Goal: Task Accomplishment & Management: Manage account settings

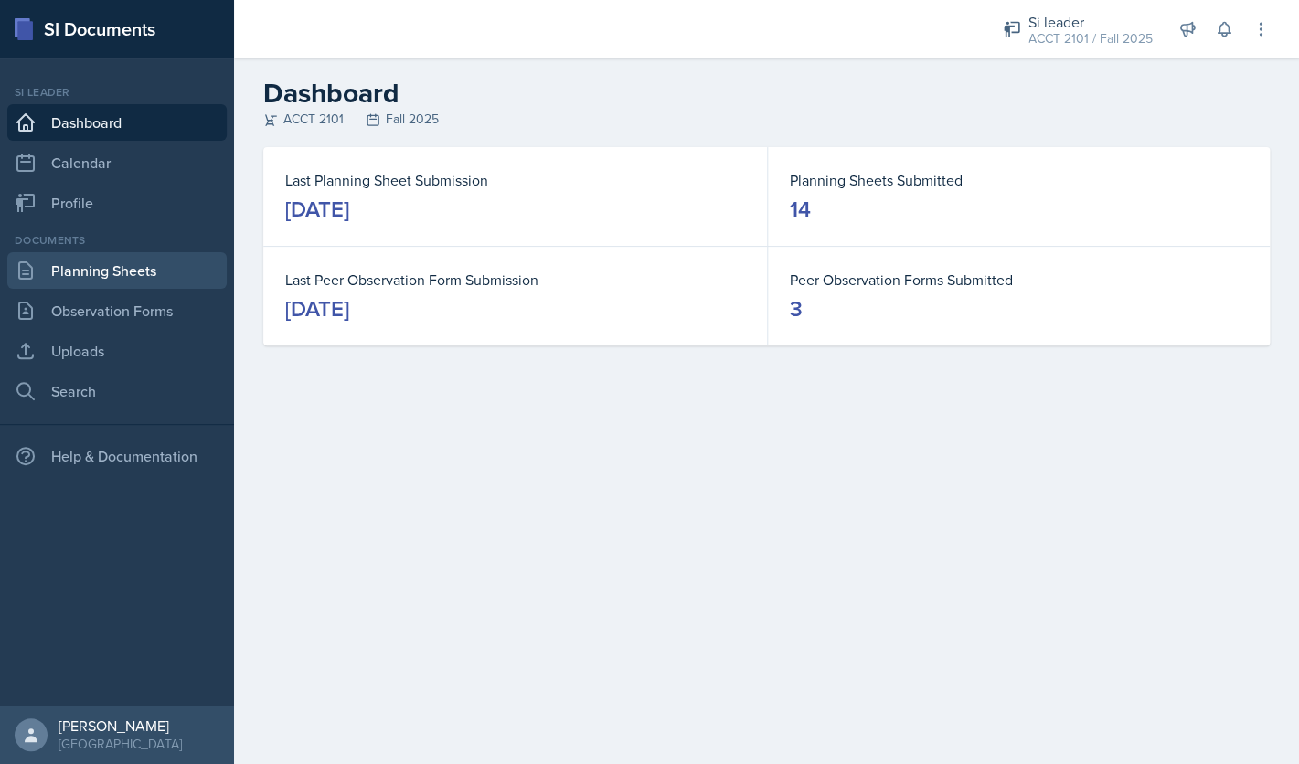
click at [136, 279] on link "Planning Sheets" at bounding box center [116, 270] width 219 height 37
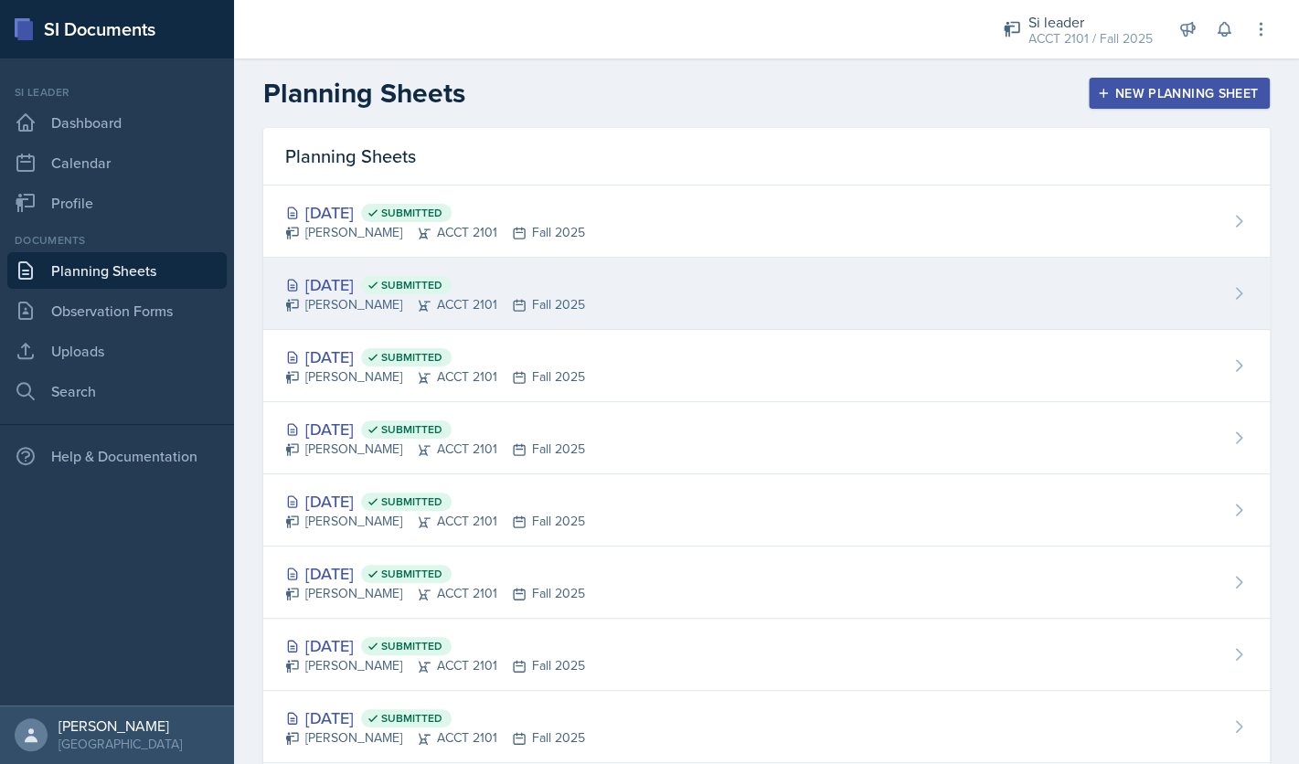
click at [955, 302] on div "[DATE] Submitted [PERSON_NAME] ACCT 2101 Fall 2025" at bounding box center [766, 294] width 1007 height 72
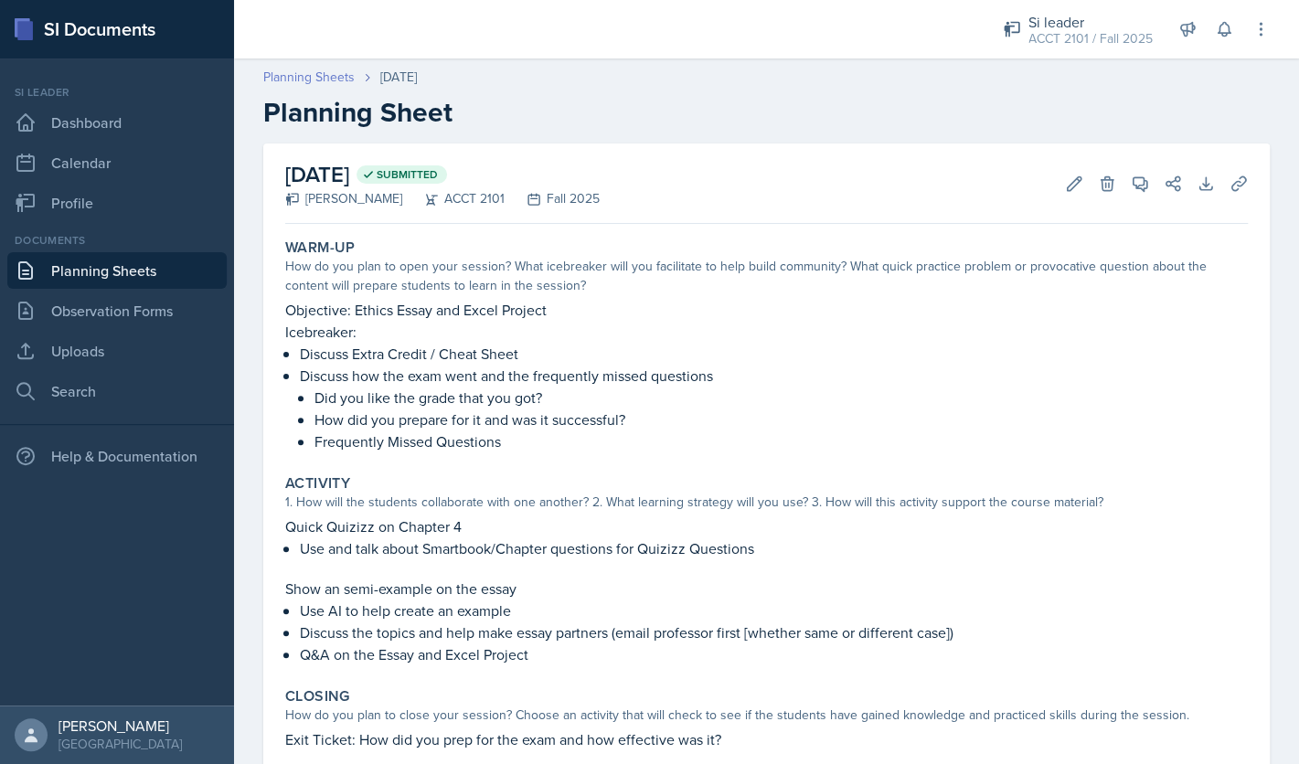
click at [292, 74] on link "Planning Sheets" at bounding box center [308, 77] width 91 height 19
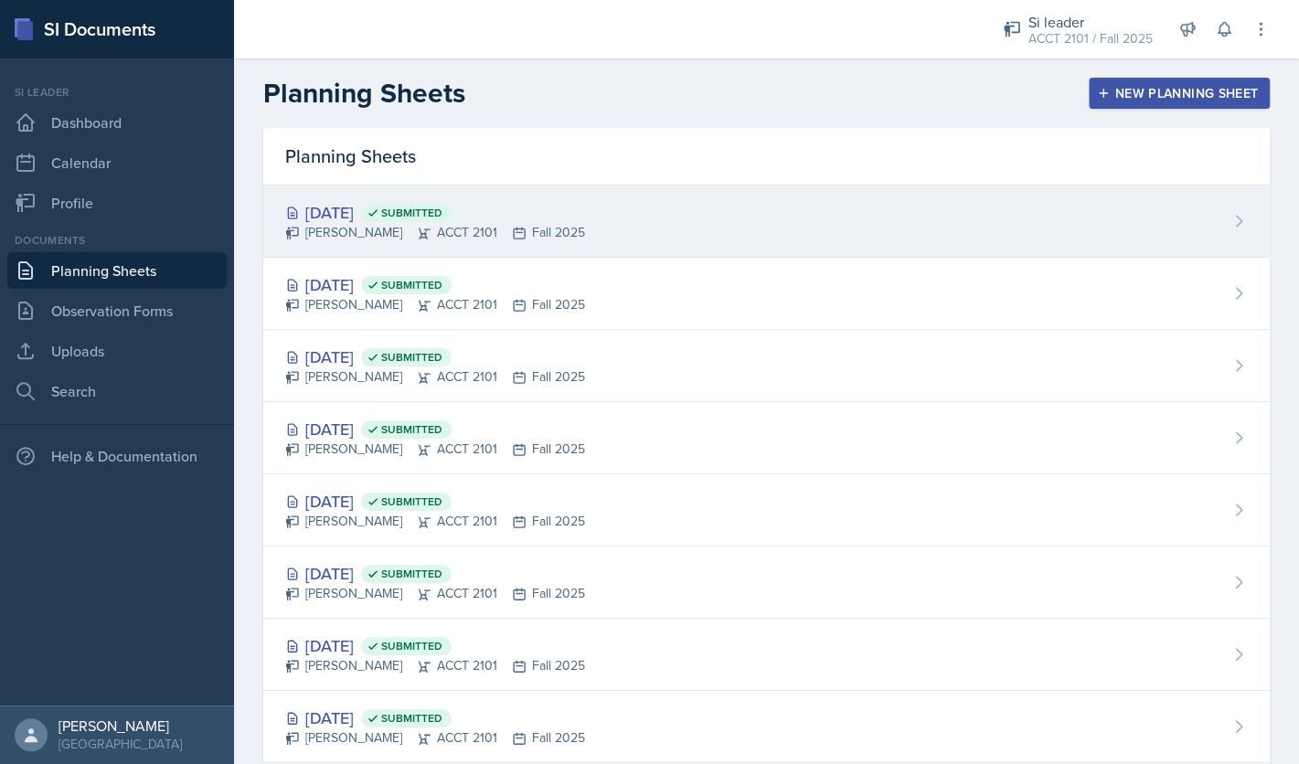
click at [386, 210] on div "[DATE] Submitted" at bounding box center [435, 212] width 300 height 25
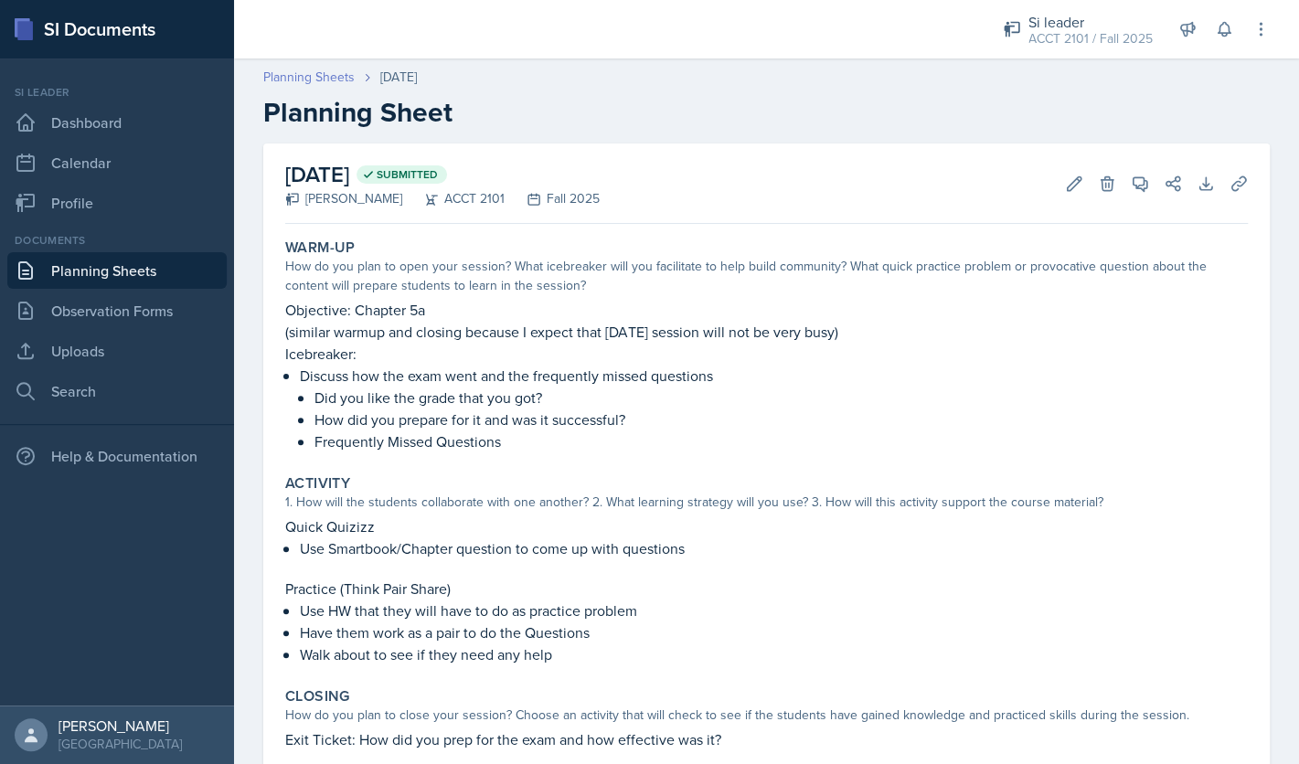
click at [325, 75] on link "Planning Sheets" at bounding box center [308, 77] width 91 height 19
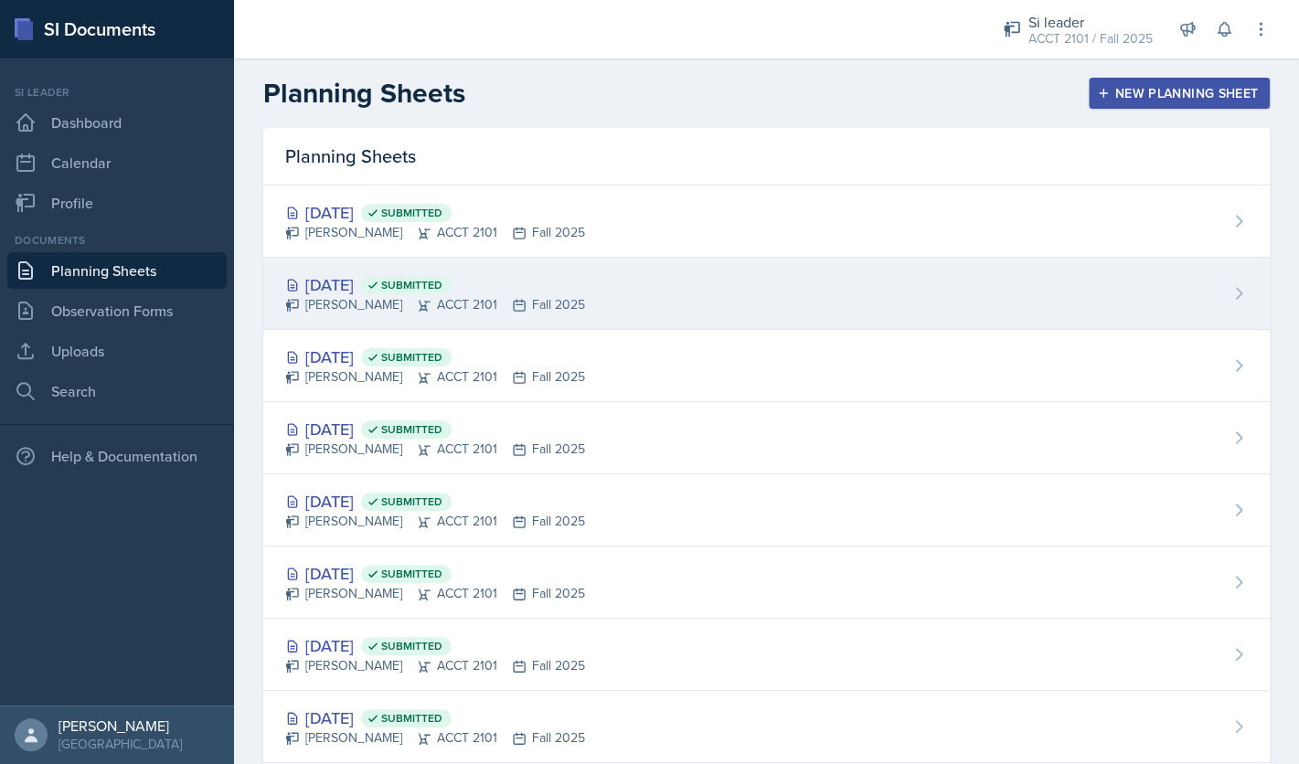
click at [388, 293] on div "[DATE] Submitted" at bounding box center [435, 284] width 300 height 25
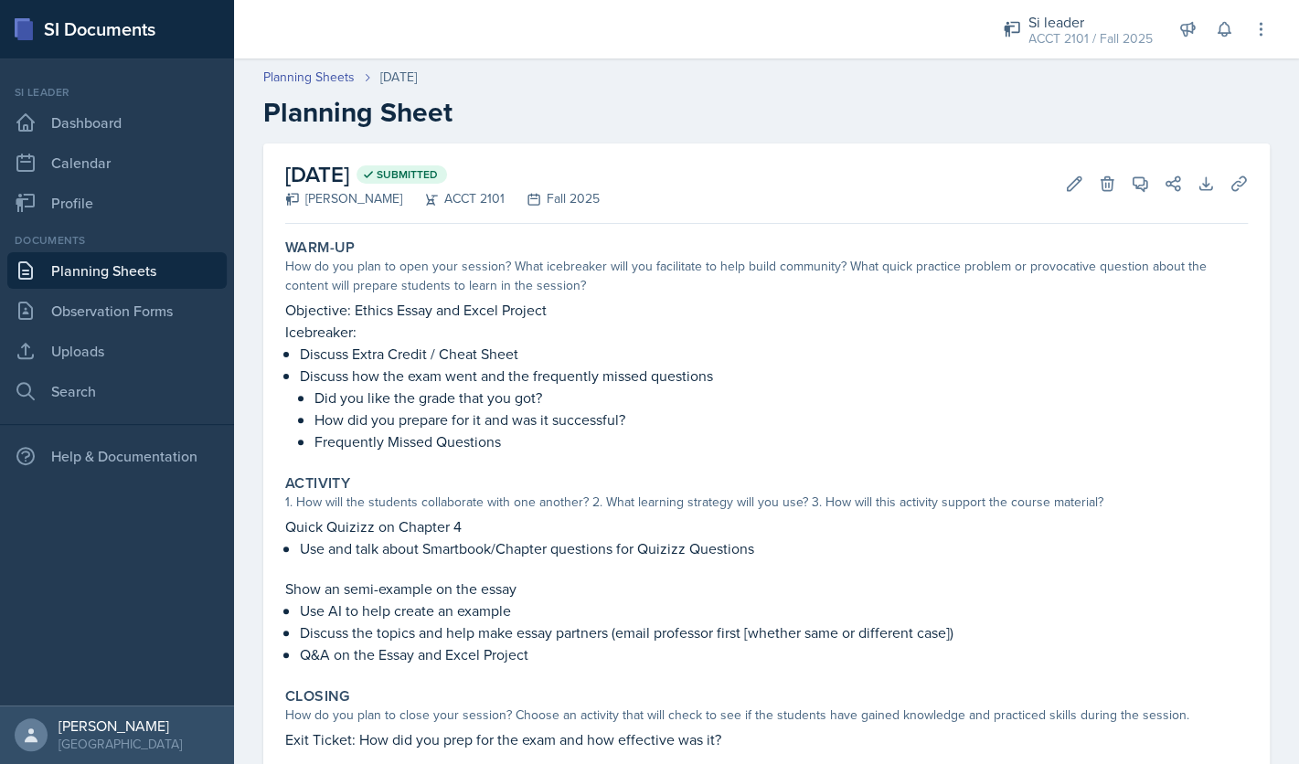
click at [517, 445] on p "Frequently Missed Questions" at bounding box center [781, 442] width 933 height 22
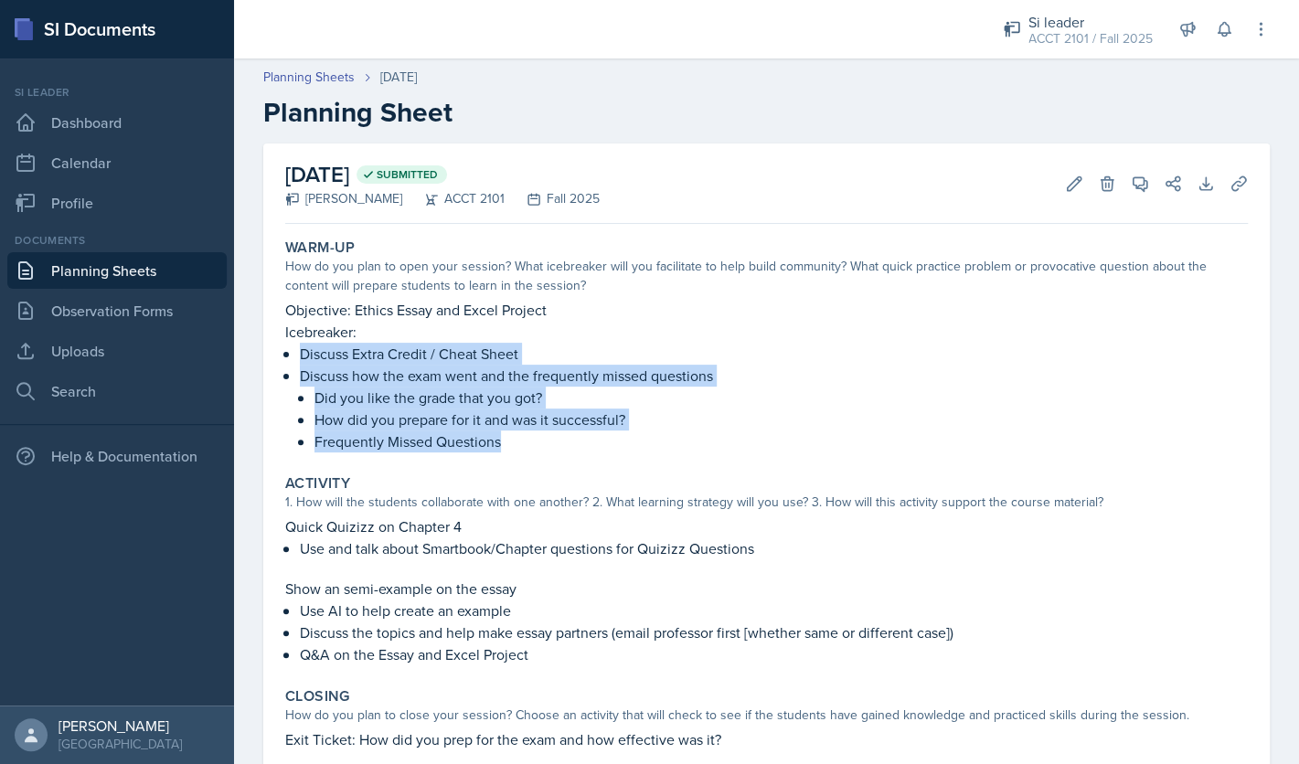
drag, startPoint x: 508, startPoint y: 446, endPoint x: 302, endPoint y: 359, distance: 224.1
click at [302, 359] on ul "Discuss Extra Credit / Cheat Sheet Discuss how the exam went and the frequently…" at bounding box center [774, 398] width 948 height 110
copy ul "Discuss Extra Credit / Cheat Sheet Discuss how the exam went and the frequently…"
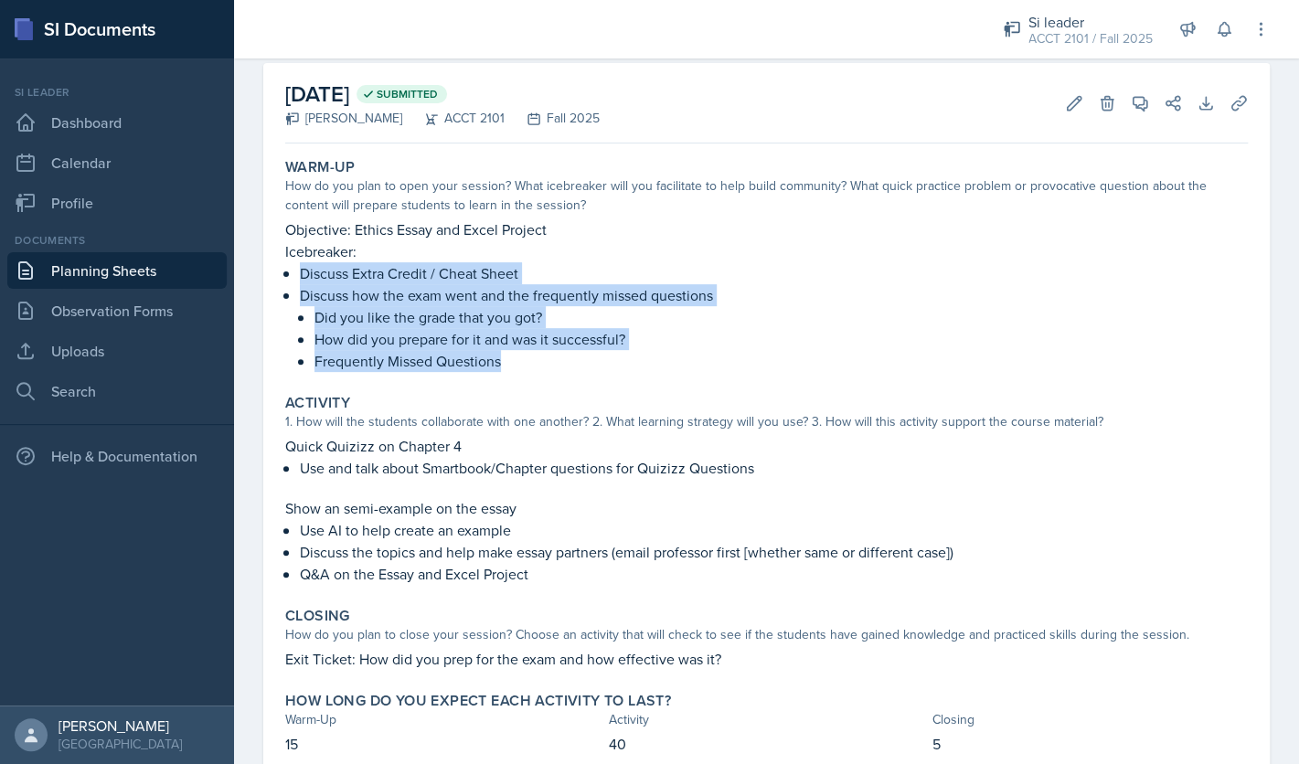
scroll to position [144, 0]
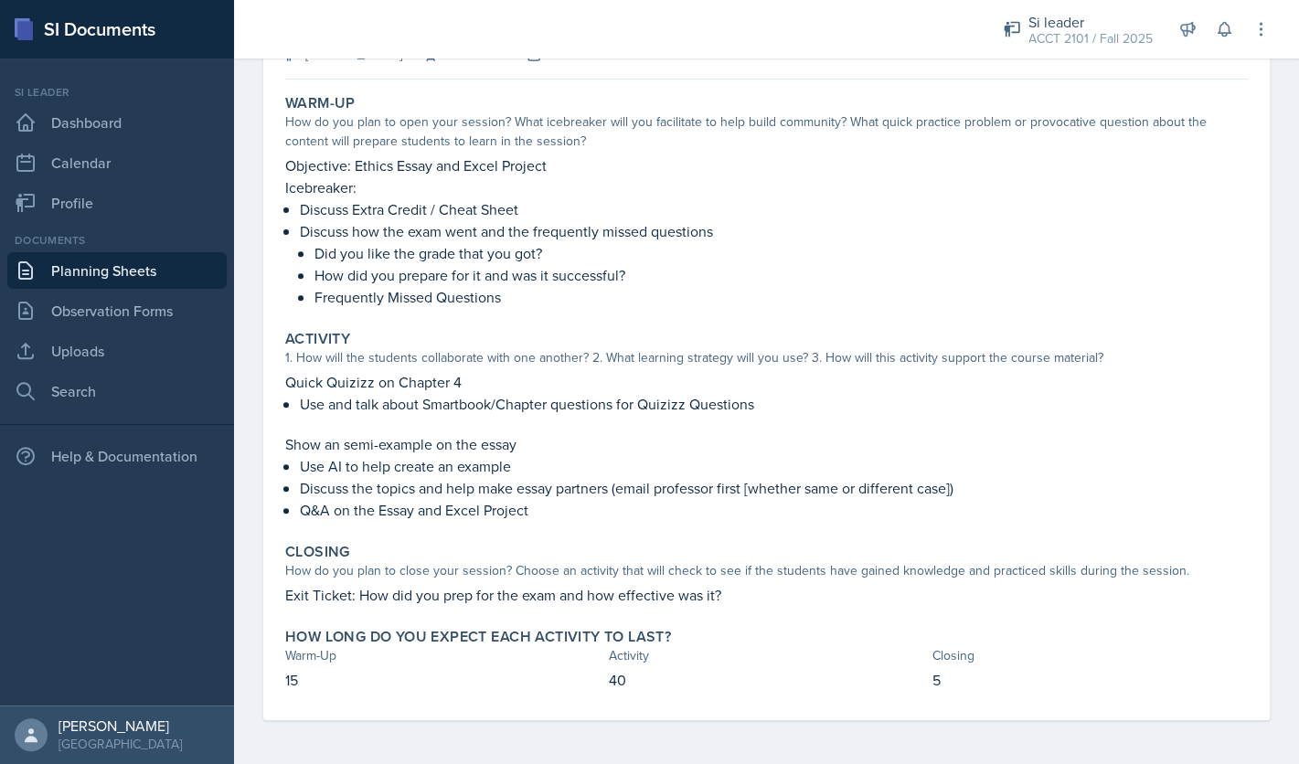
click at [630, 362] on div "1. How will the students collaborate with one another? 2. What learning strateg…" at bounding box center [766, 357] width 963 height 19
click at [592, 602] on p "Exit Ticket: How did you prep for the exam and how effective was it?" at bounding box center [766, 595] width 963 height 22
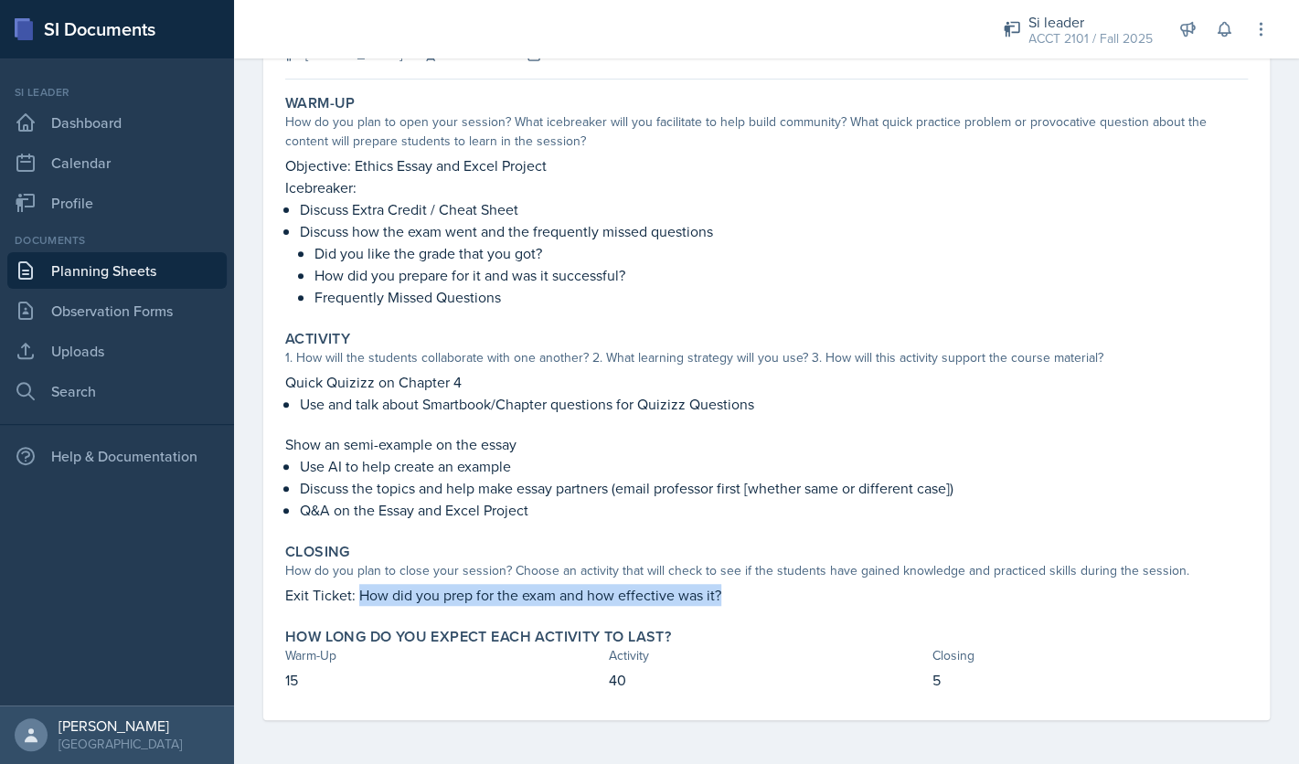
drag, startPoint x: 361, startPoint y: 596, endPoint x: 734, endPoint y: 594, distance: 373.0
click at [734, 596] on p "Exit Ticket: How did you prep for the exam and how effective was it?" at bounding box center [766, 595] width 963 height 22
copy p "How did you prep for the exam and how effective was it?"
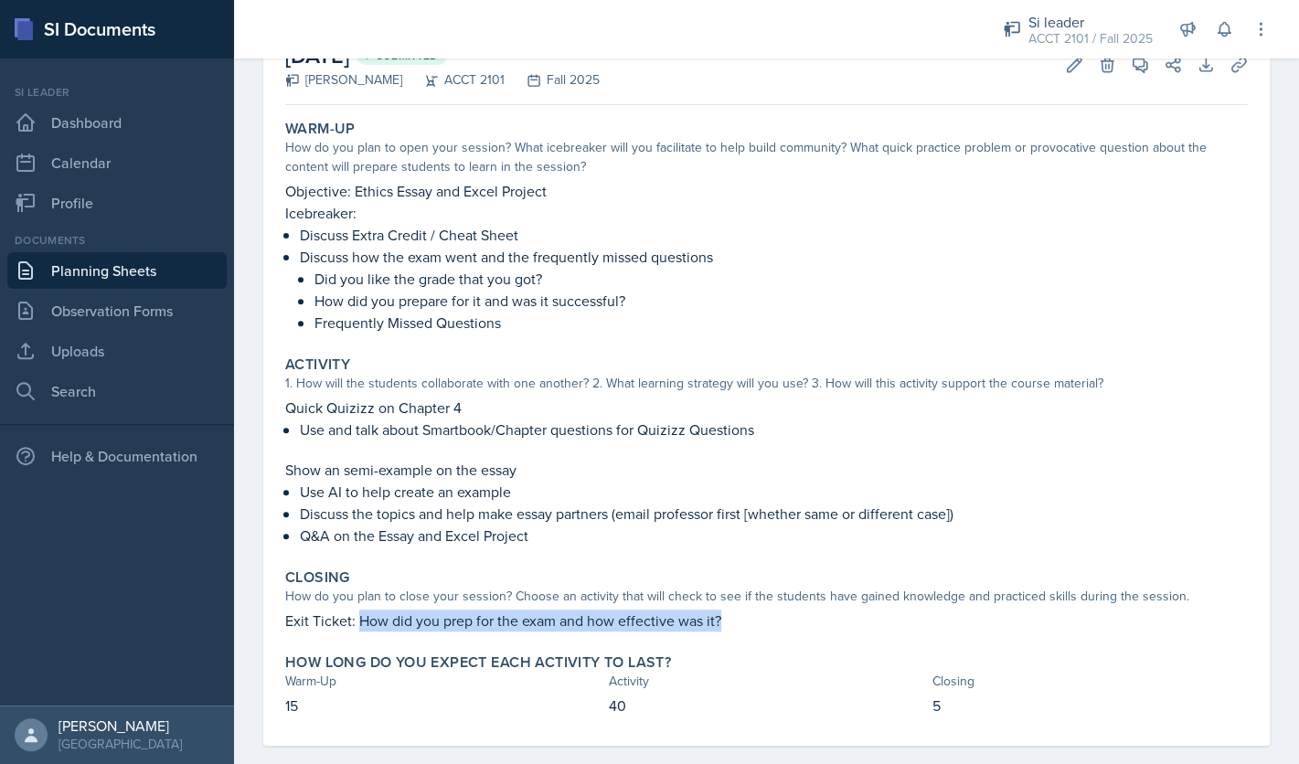
scroll to position [0, 0]
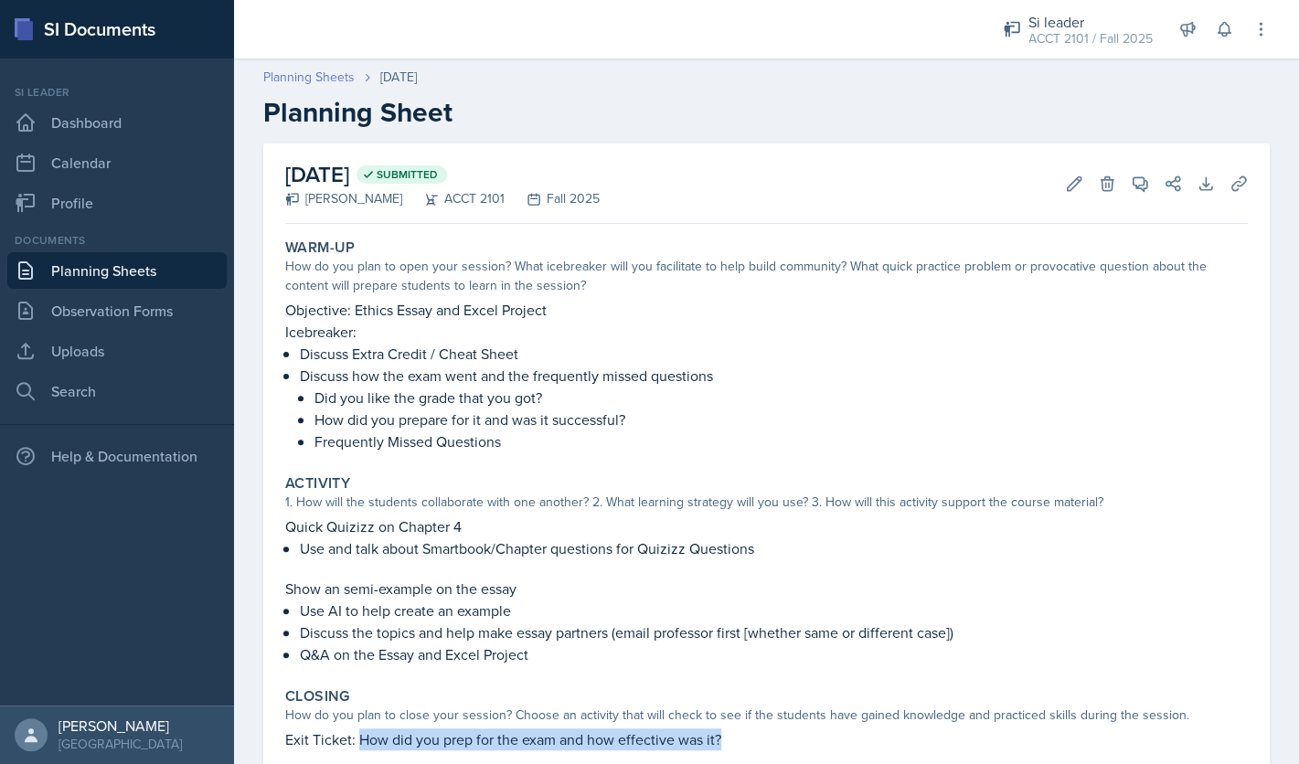
click at [328, 80] on link "Planning Sheets" at bounding box center [308, 77] width 91 height 19
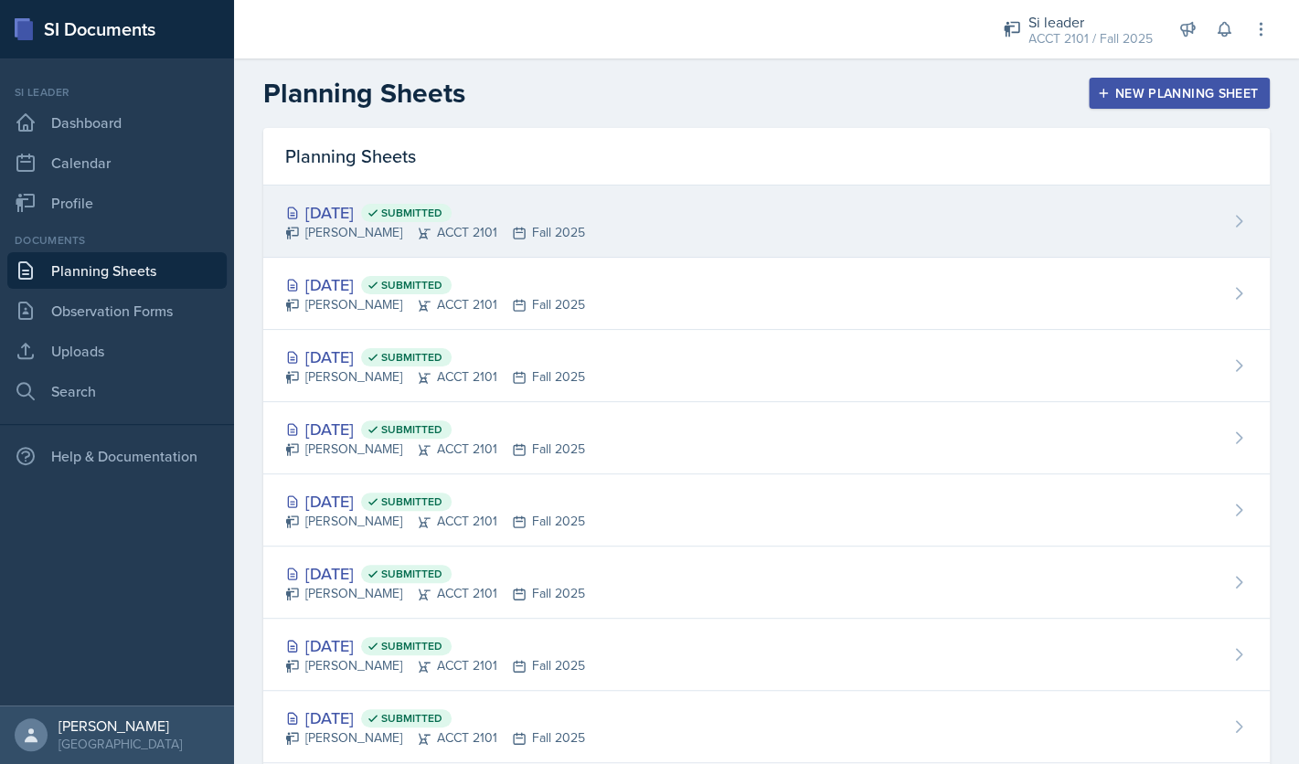
click at [452, 243] on div "[DATE] Submitted [PERSON_NAME] ACCT 2101 Fall 2025" at bounding box center [766, 222] width 1007 height 72
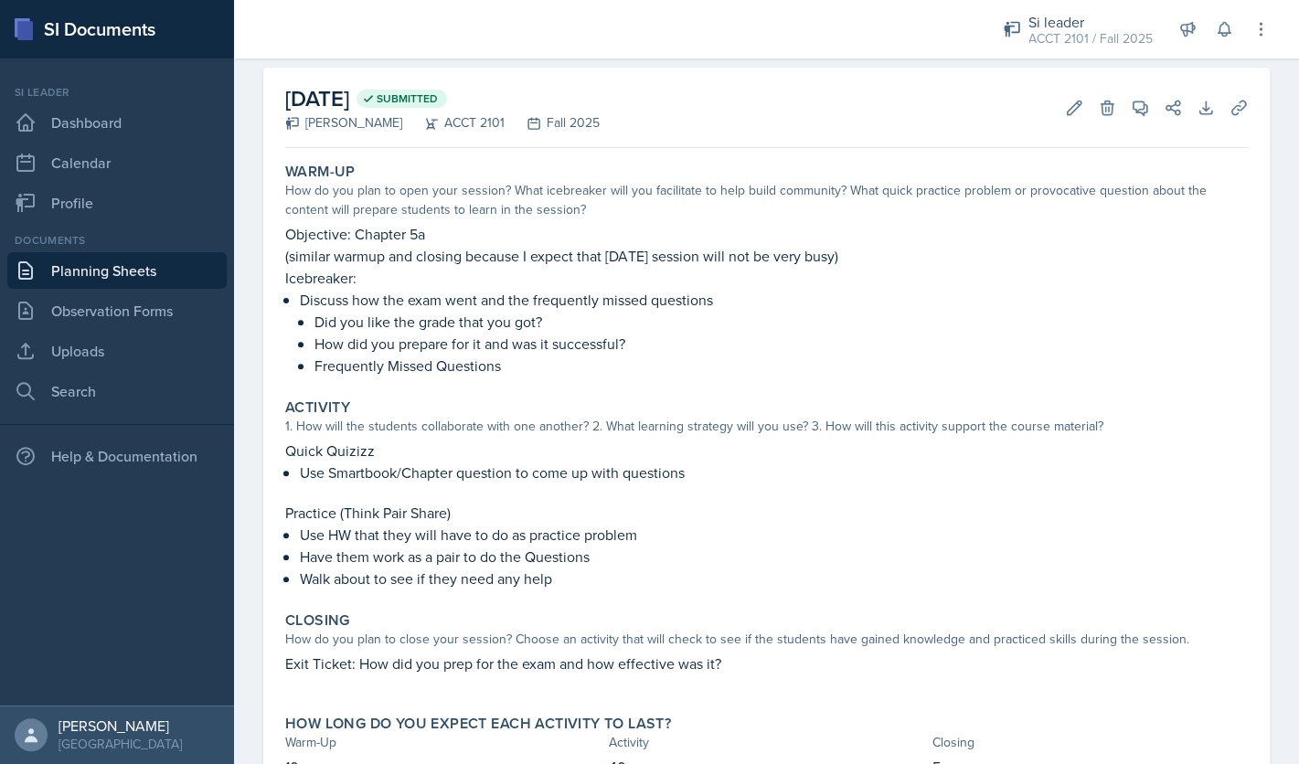
scroll to position [163, 0]
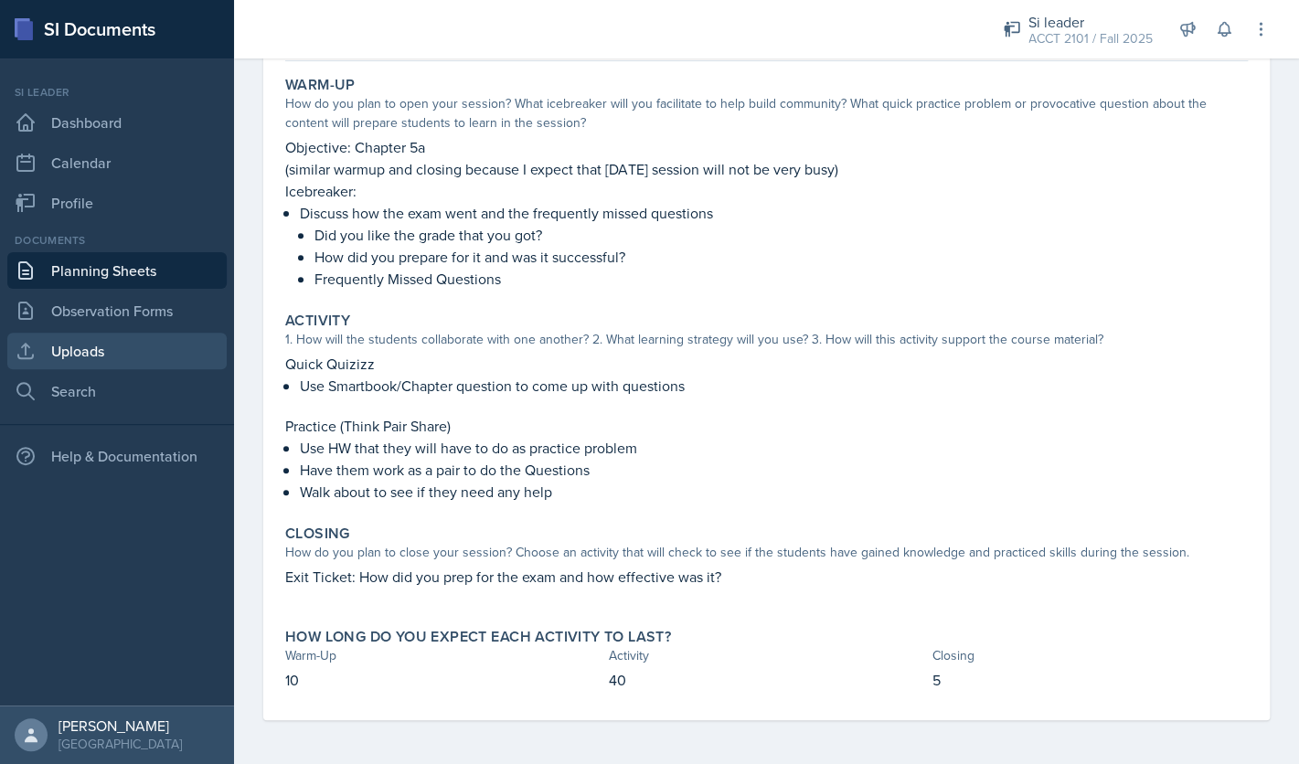
click at [130, 336] on link "Uploads" at bounding box center [116, 351] width 219 height 37
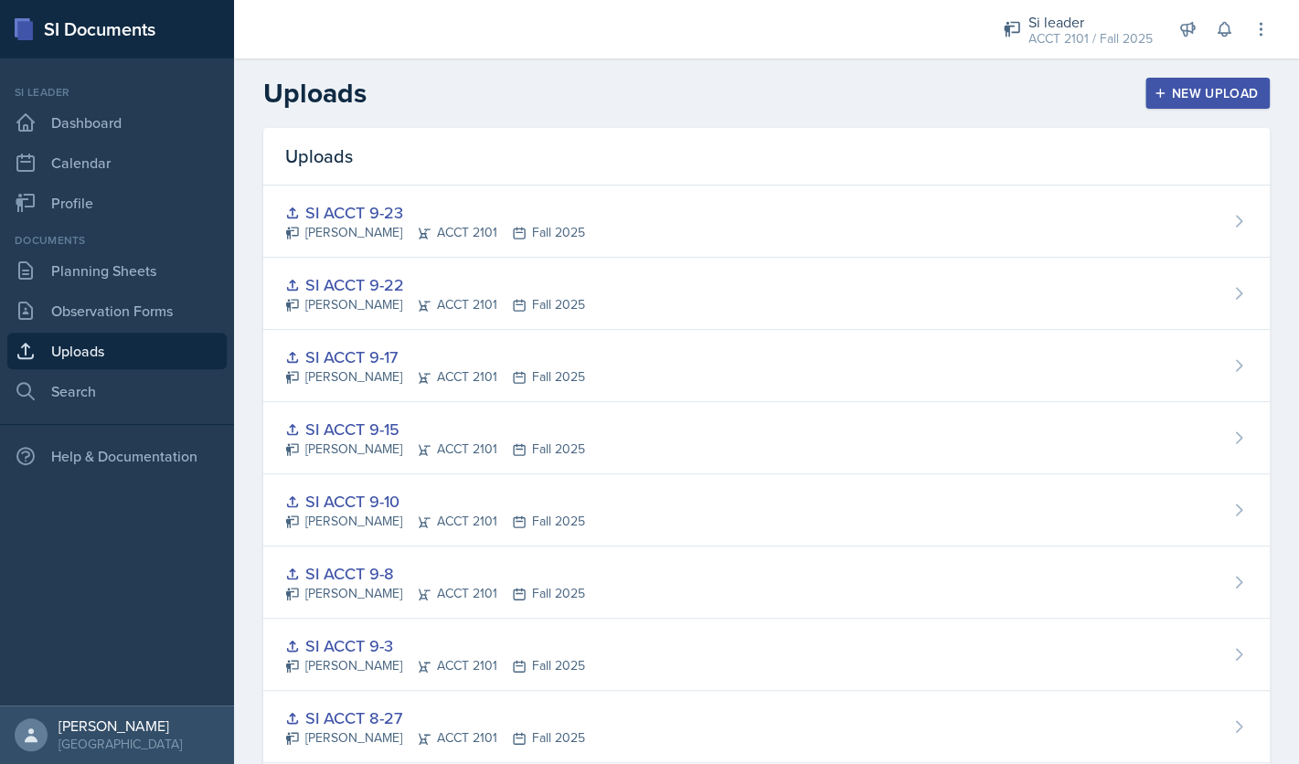
click at [1231, 97] on div "New Upload" at bounding box center [1207, 93] width 101 height 15
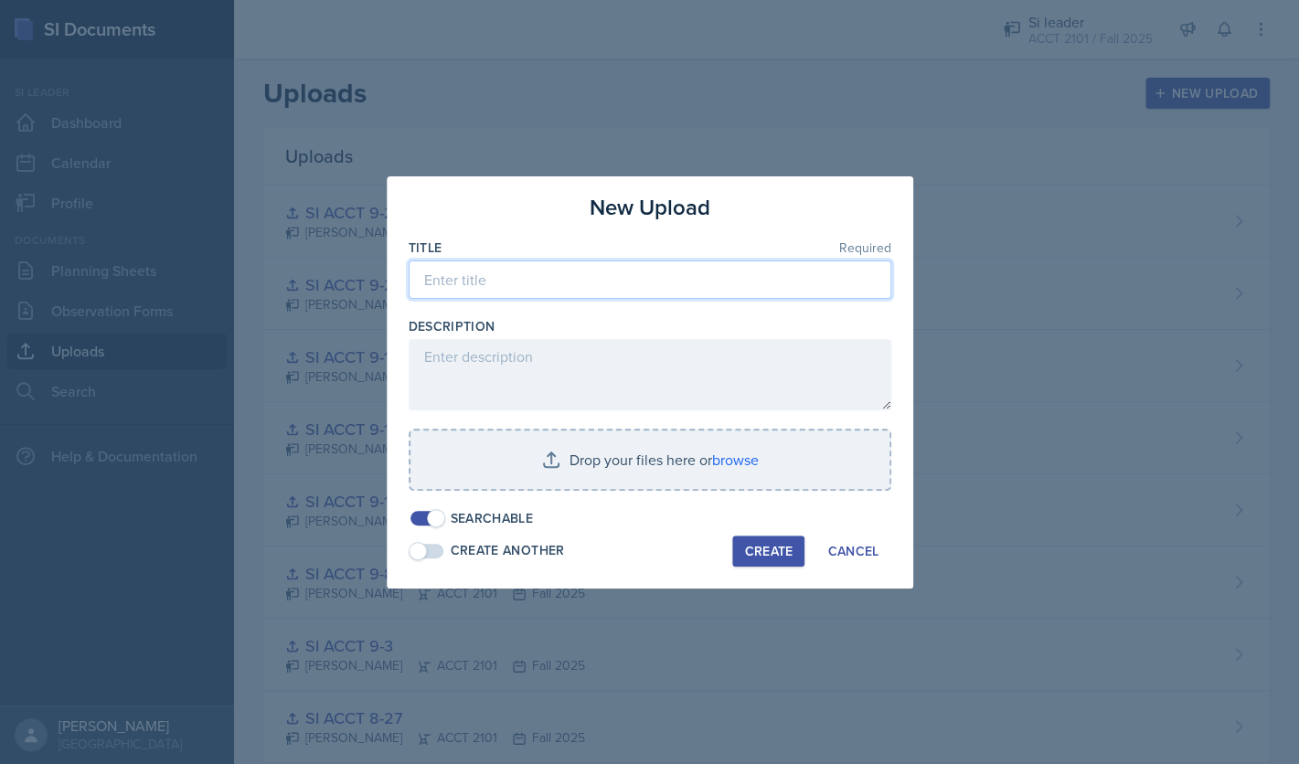
click at [634, 283] on input at bounding box center [650, 280] width 483 height 38
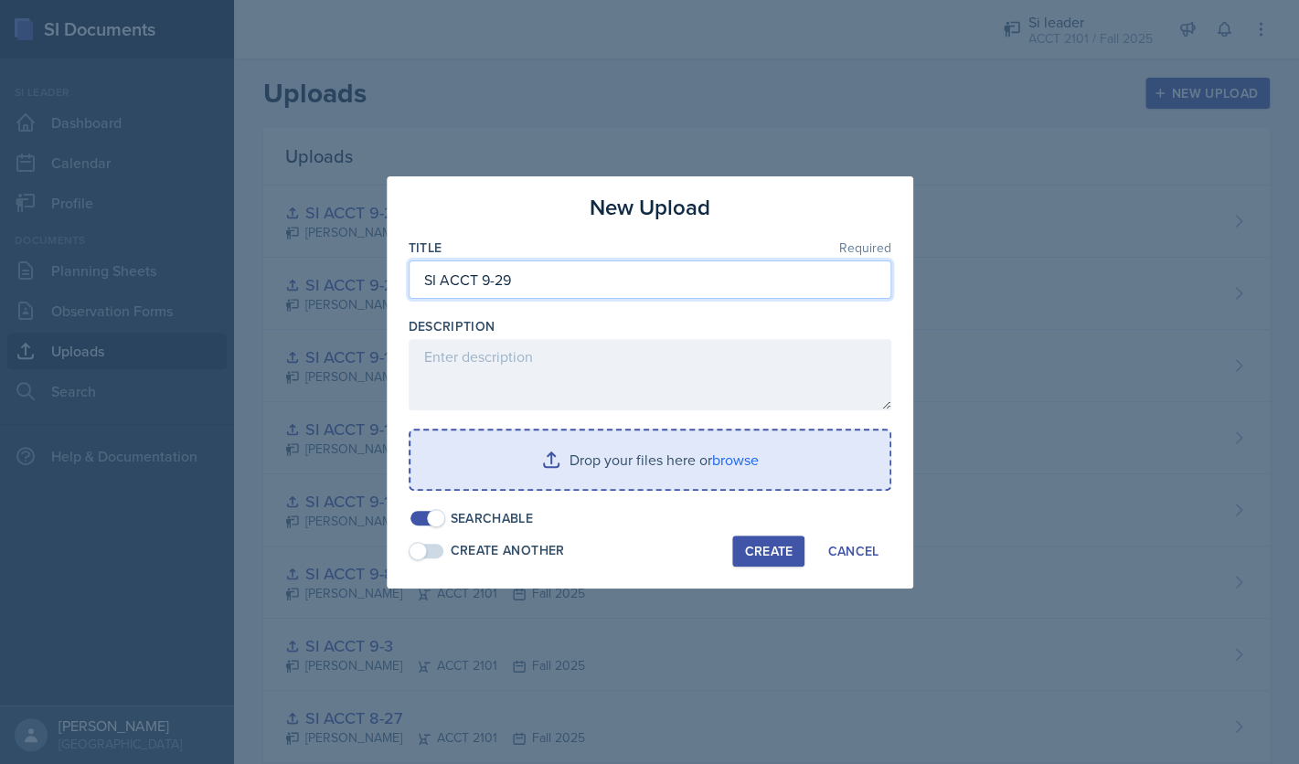
type input "SI ACCT 9-29"
click at [751, 472] on input "file" at bounding box center [649, 460] width 479 height 59
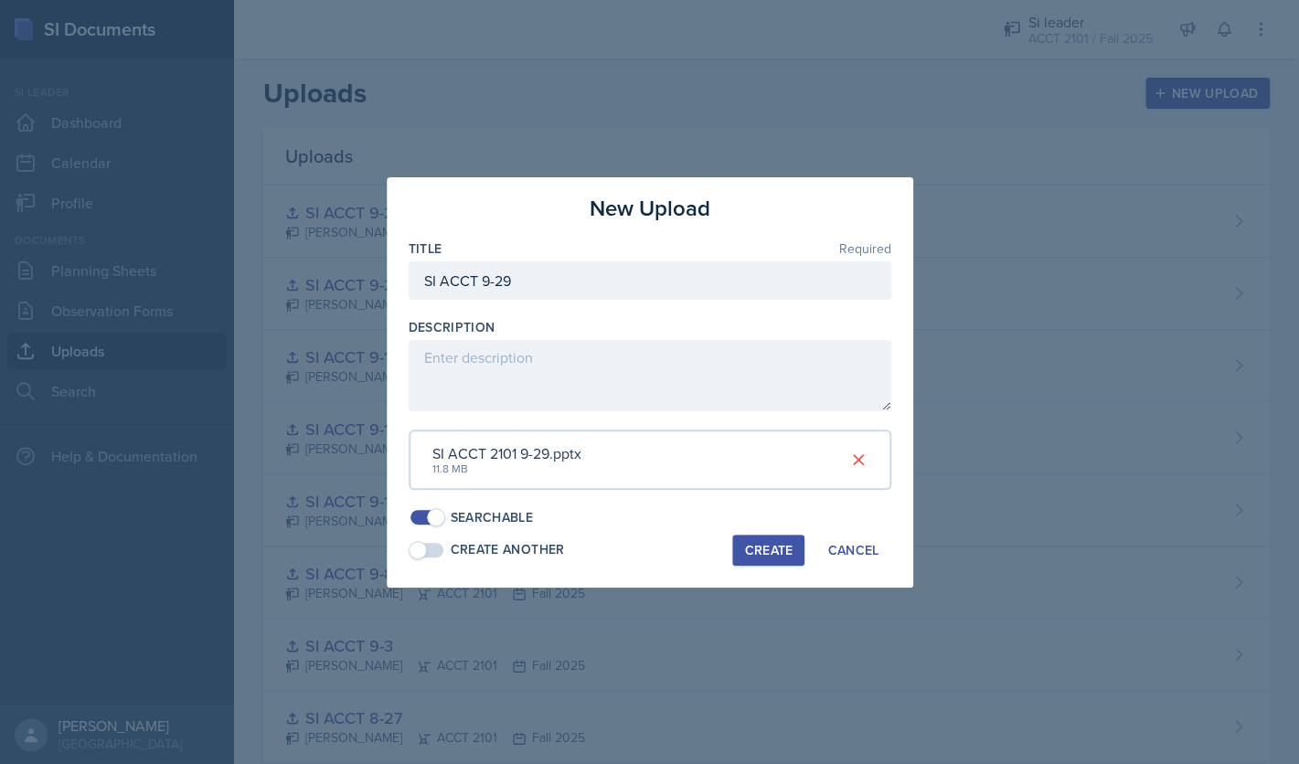
click at [768, 551] on div "Create" at bounding box center [768, 550] width 48 height 15
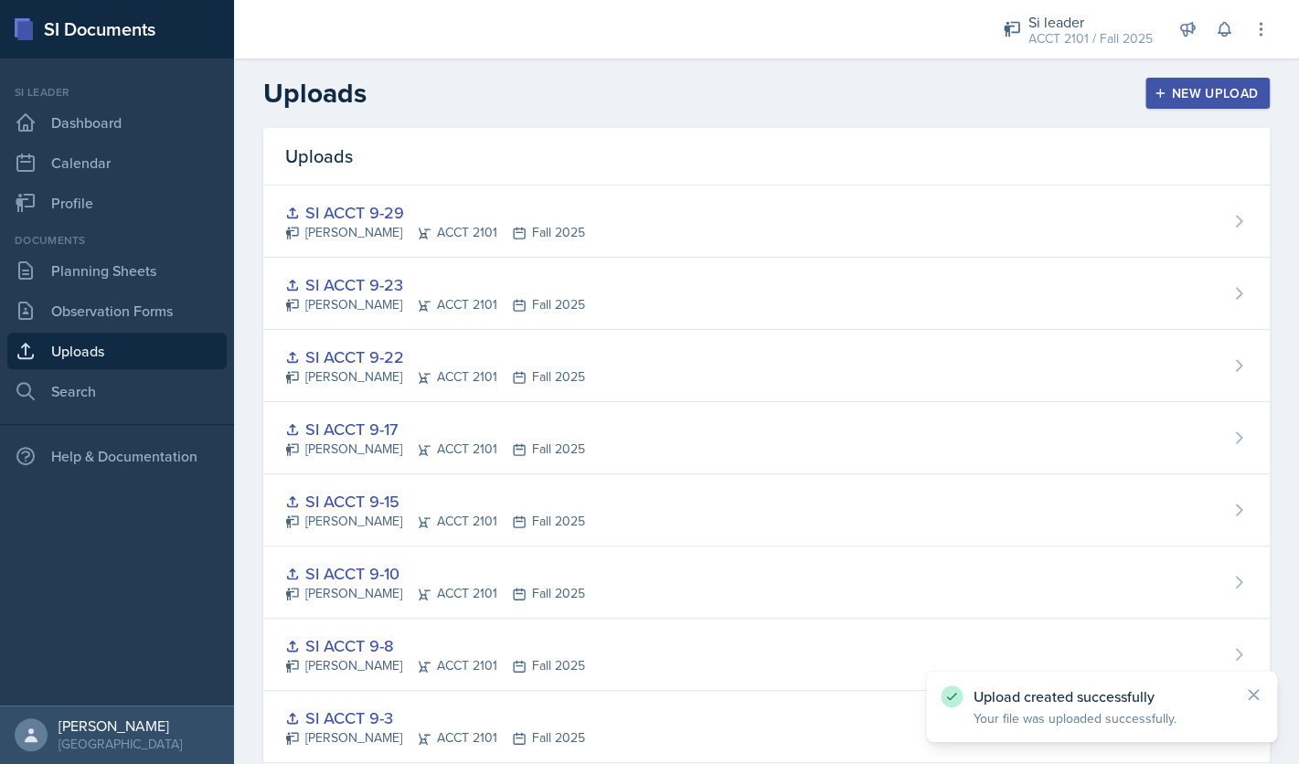
click at [1185, 94] on div "New Upload" at bounding box center [1207, 93] width 101 height 15
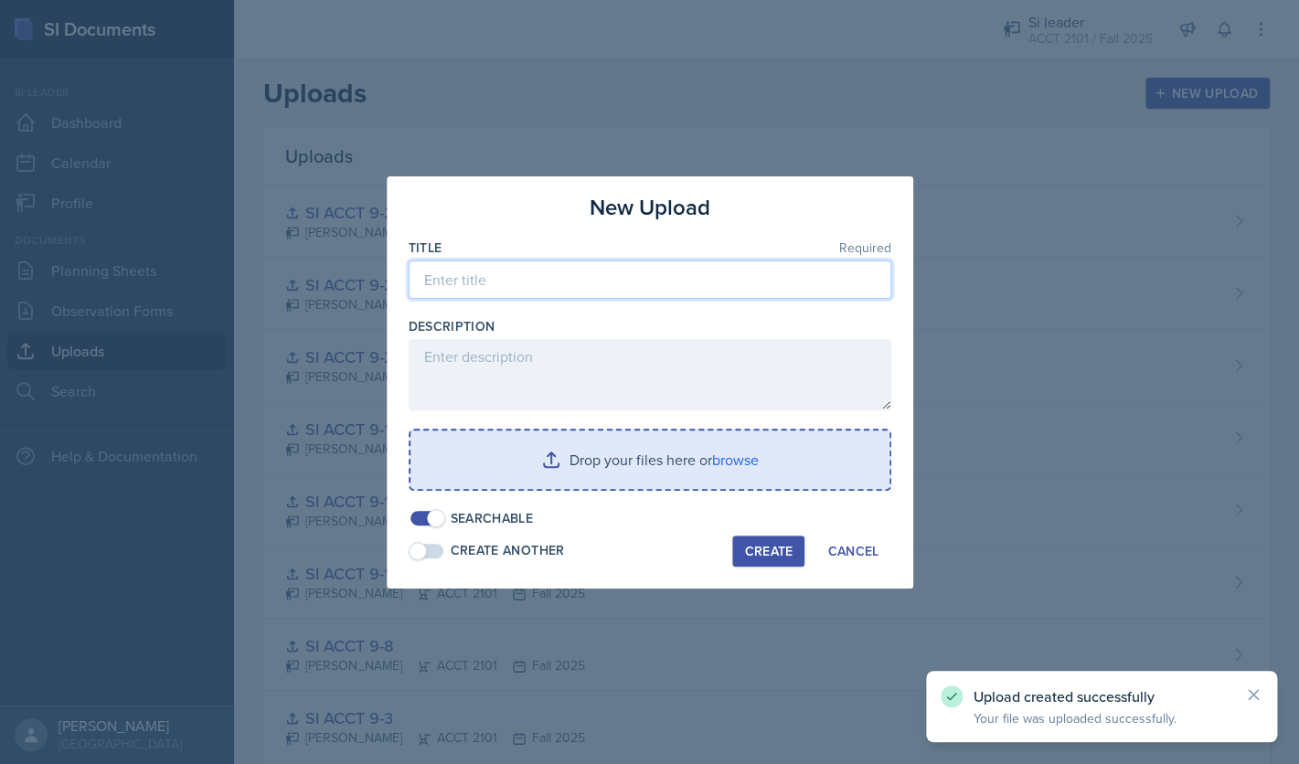
click at [720, 277] on input at bounding box center [650, 280] width 483 height 38
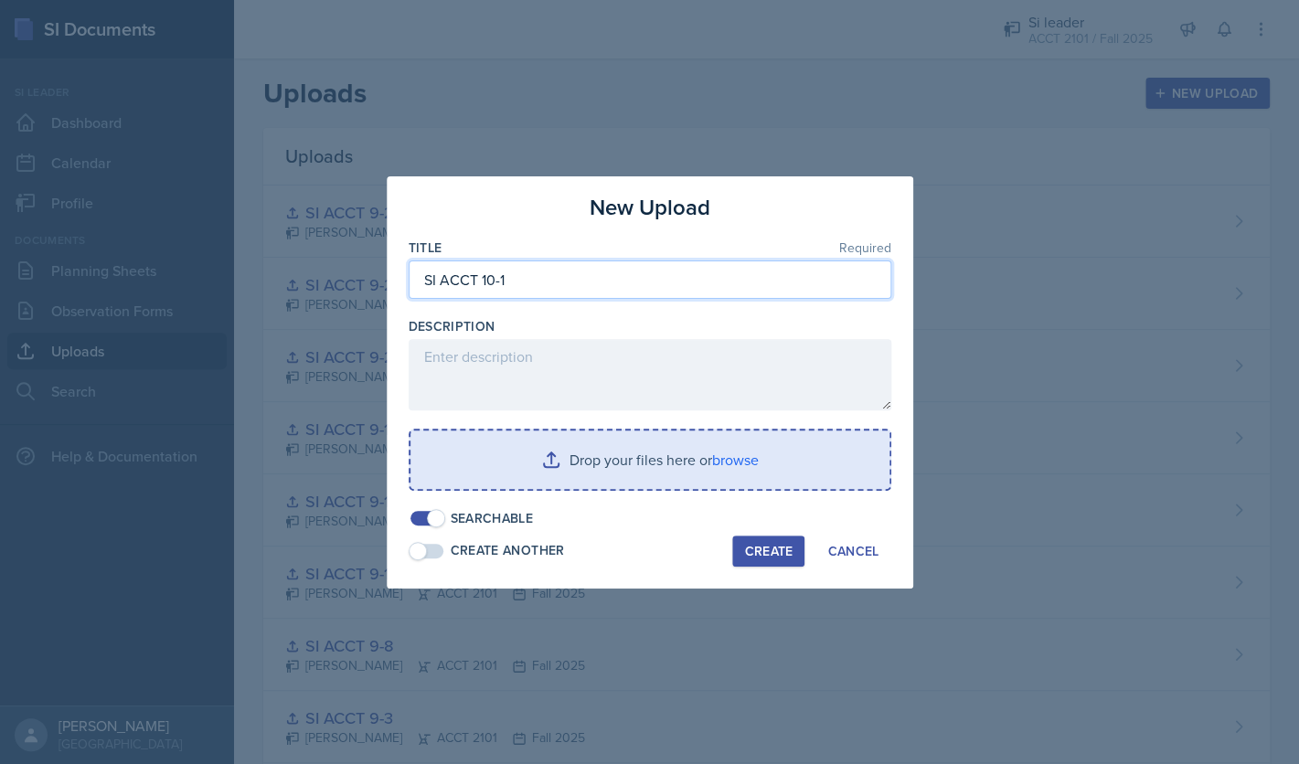
type input "SI ACCT 10-1"
click at [688, 473] on input "file" at bounding box center [649, 460] width 479 height 59
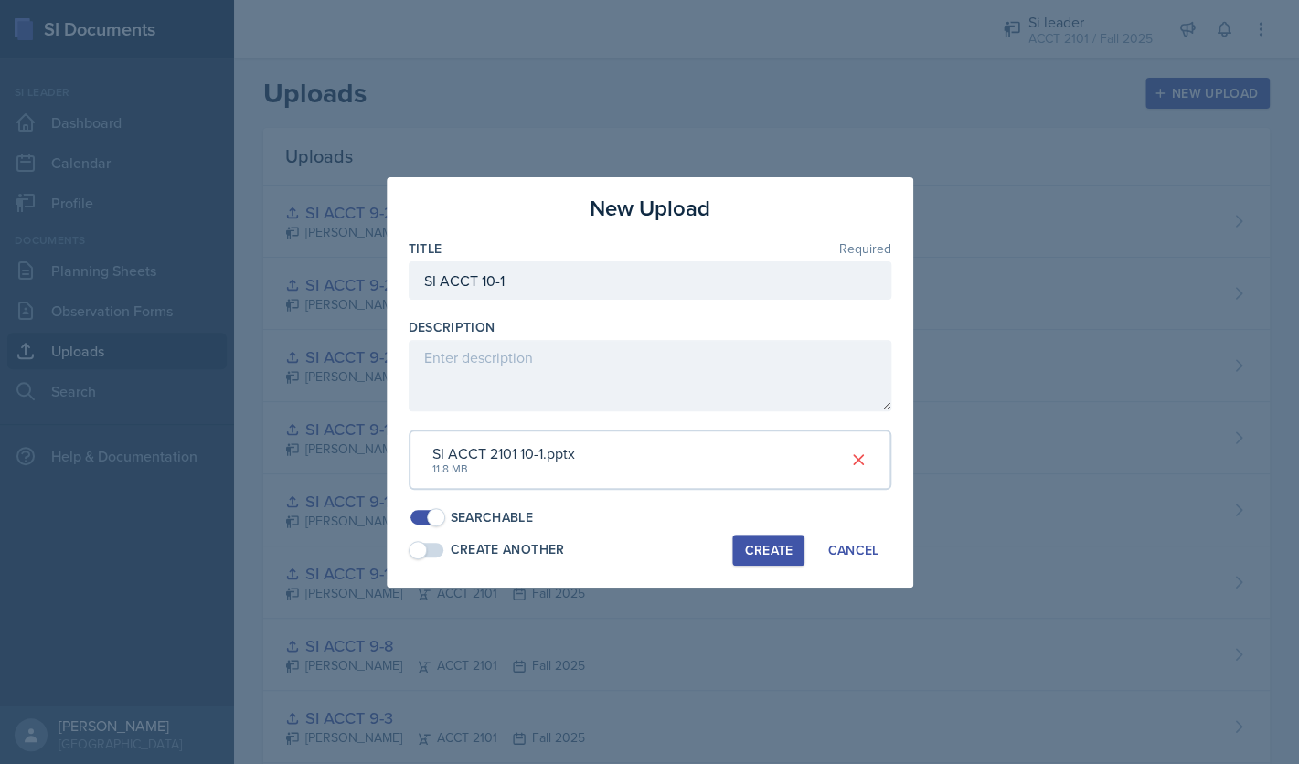
click at [773, 557] on div "Create" at bounding box center [768, 550] width 48 height 15
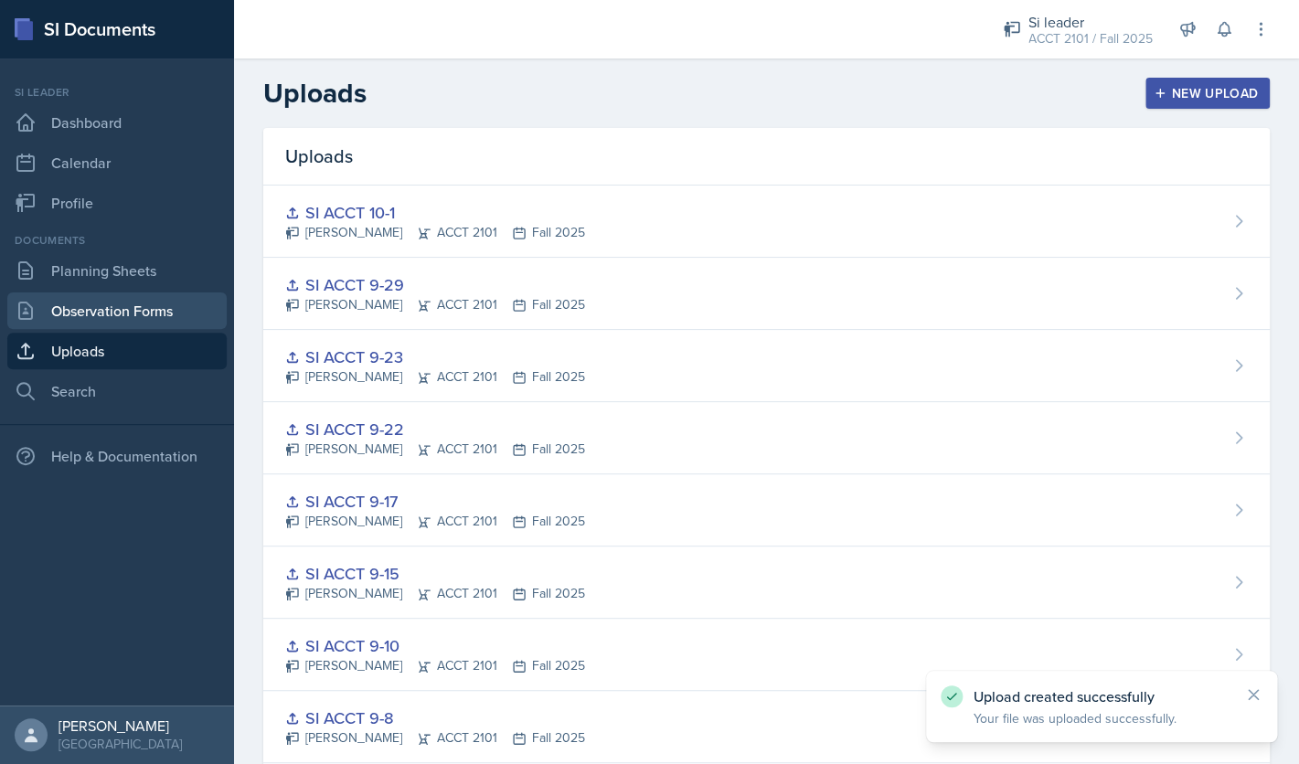
click at [151, 309] on link "Observation Forms" at bounding box center [116, 311] width 219 height 37
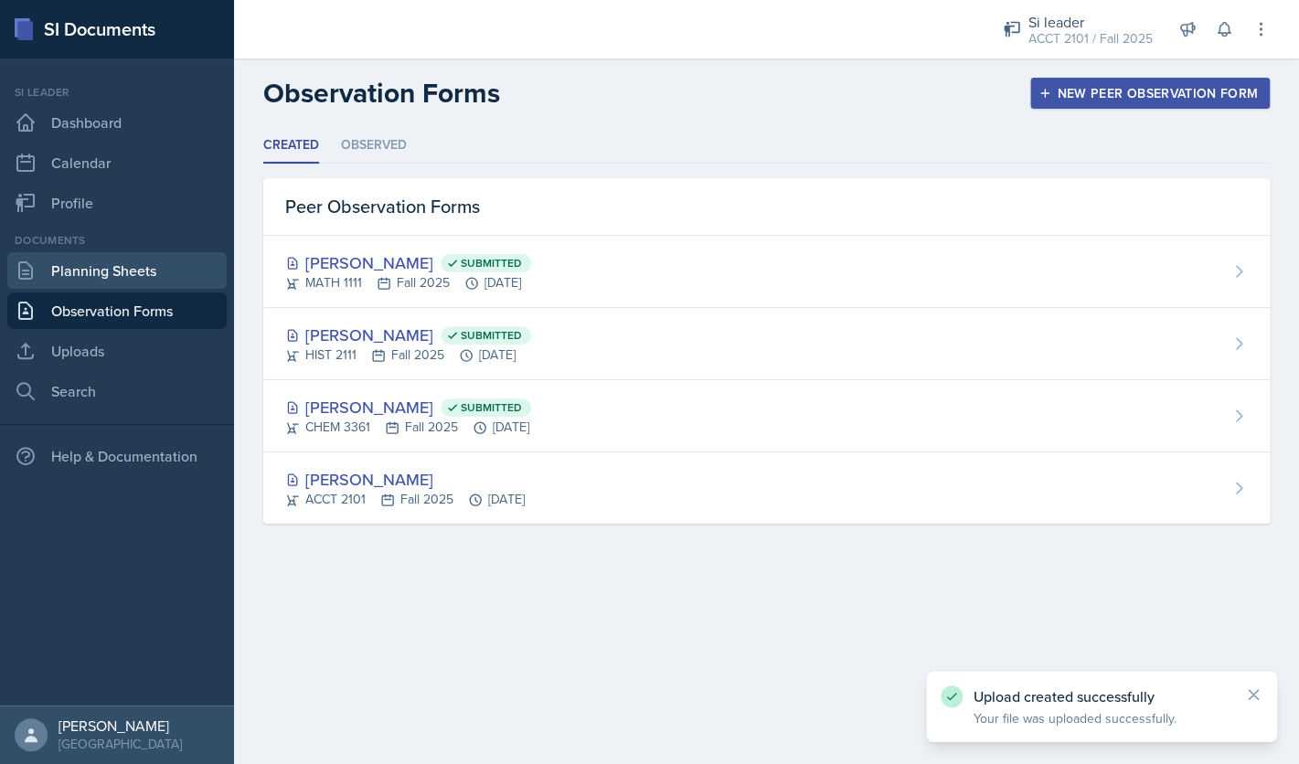
click at [147, 276] on link "Planning Sheets" at bounding box center [116, 270] width 219 height 37
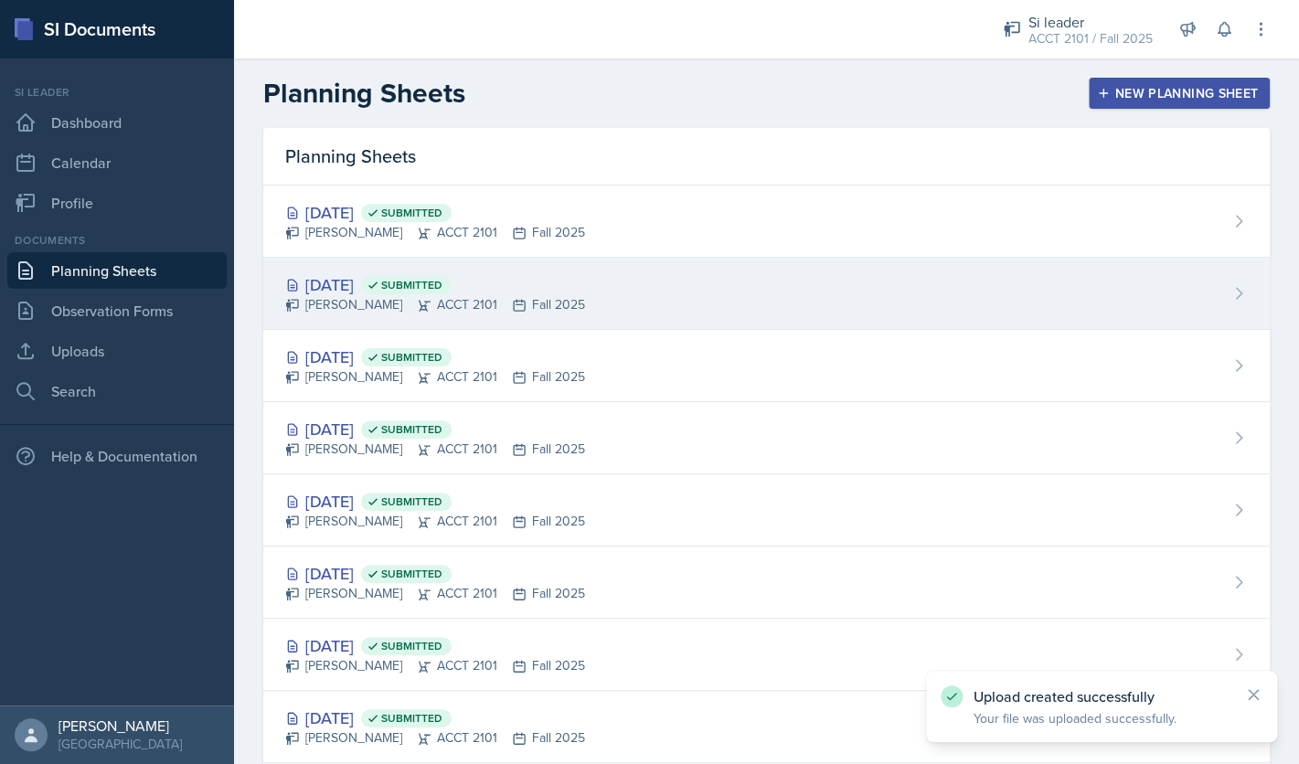
click at [1223, 286] on div "[DATE] Submitted [PERSON_NAME] ACCT 2101 Fall 2025" at bounding box center [766, 294] width 1007 height 72
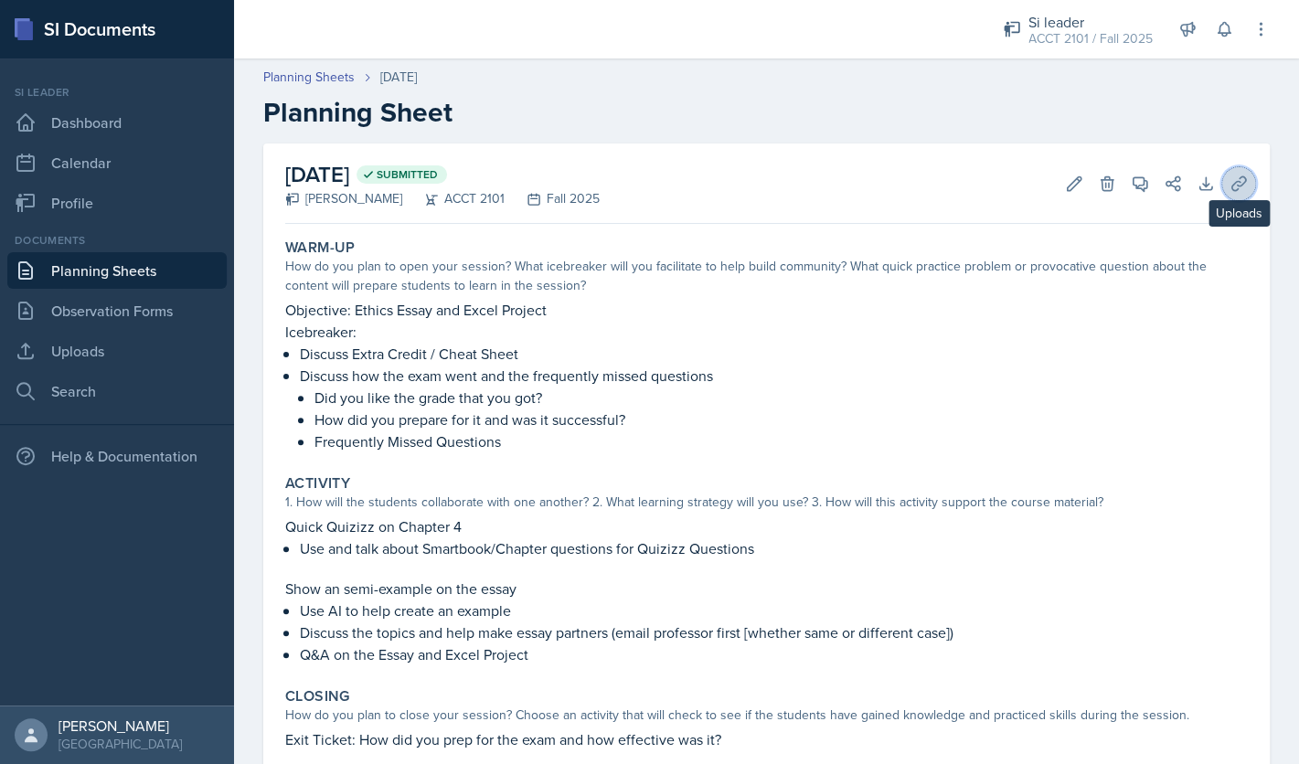
click at [1237, 187] on icon at bounding box center [1239, 184] width 18 height 18
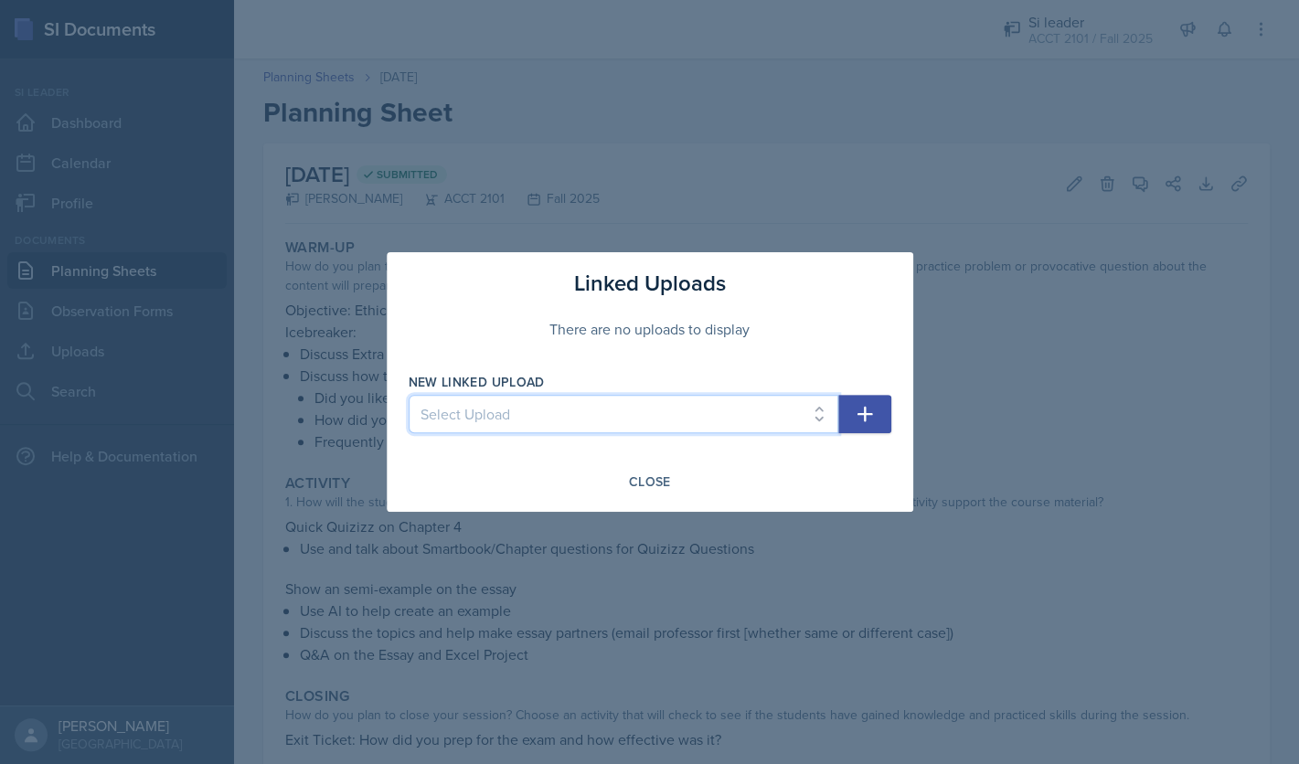
select select "27a5ad7a-46c5-4a69-a9e3-d68df284cb61"
click option "SI ACCT 9-29" at bounding box center [0, 0] width 0 height 0
click at [866, 410] on icon "button" at bounding box center [865, 415] width 16 height 16
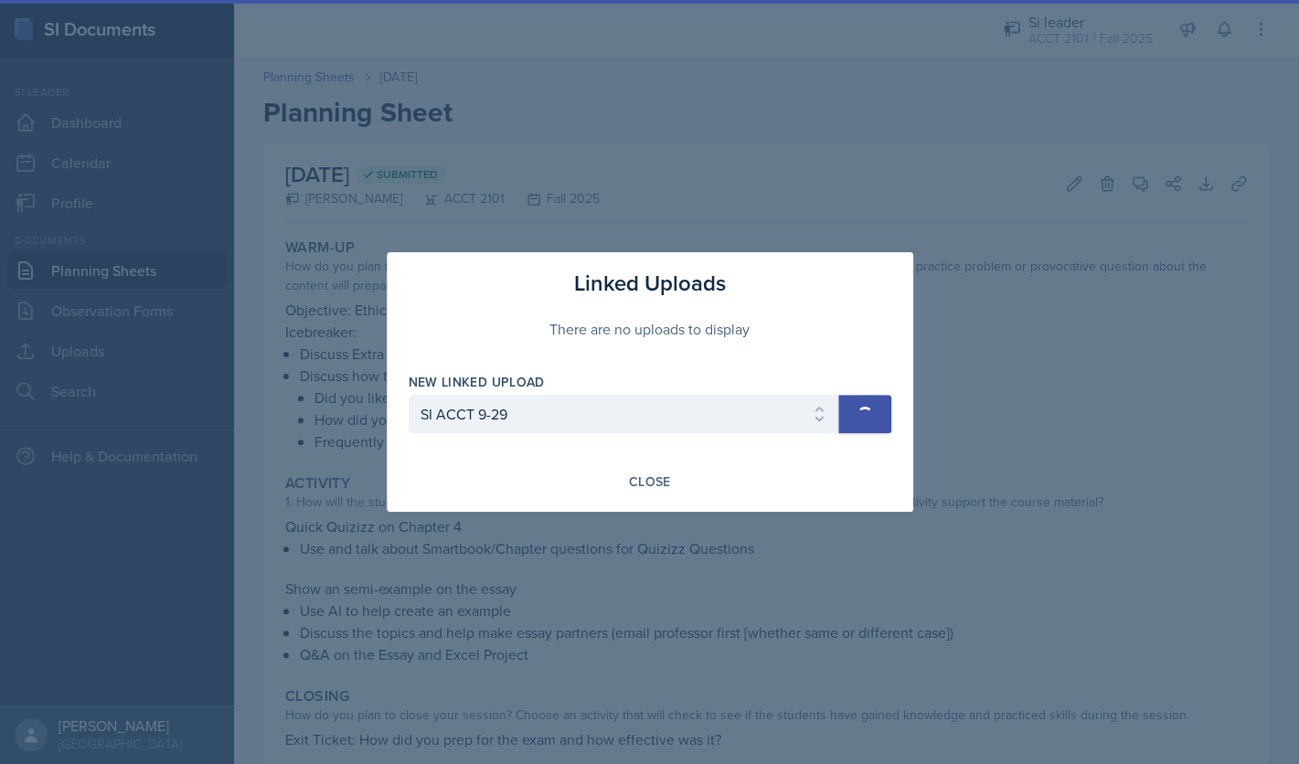
select select
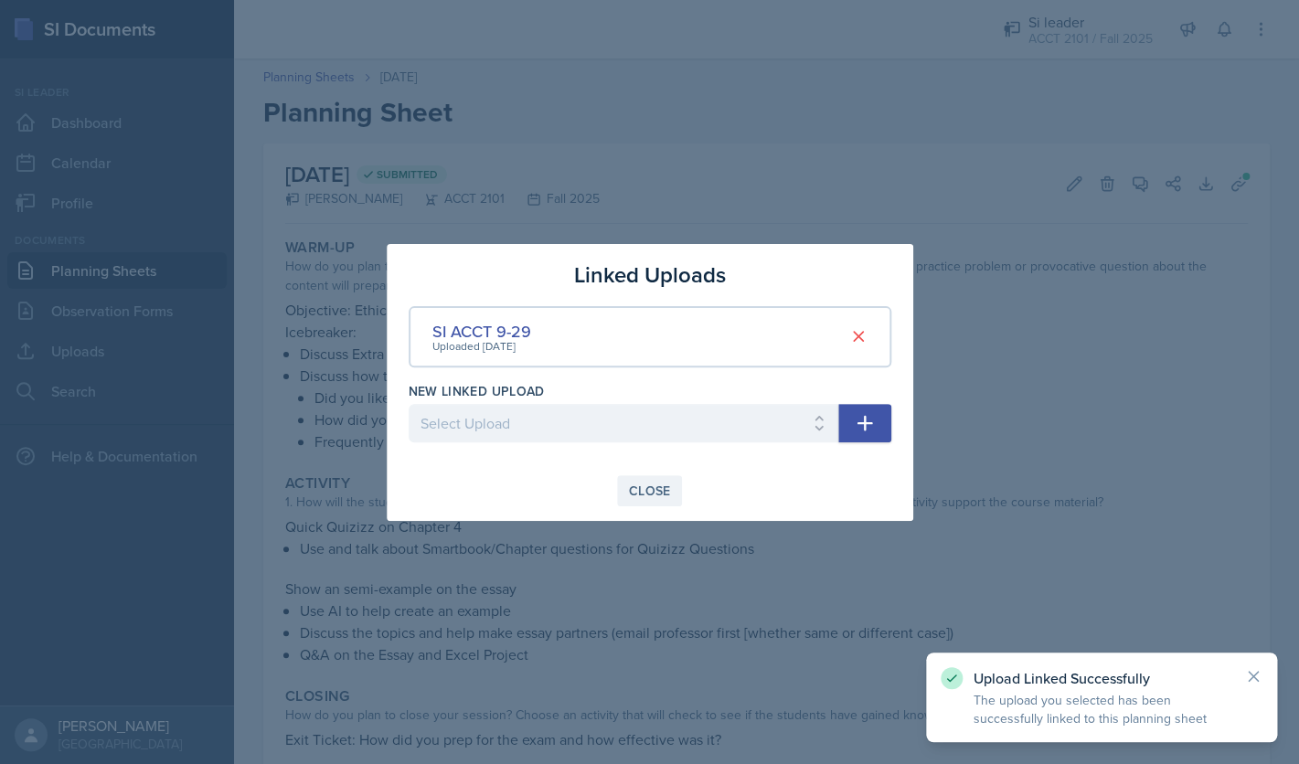
click at [661, 498] on div "Close" at bounding box center [650, 491] width 42 height 15
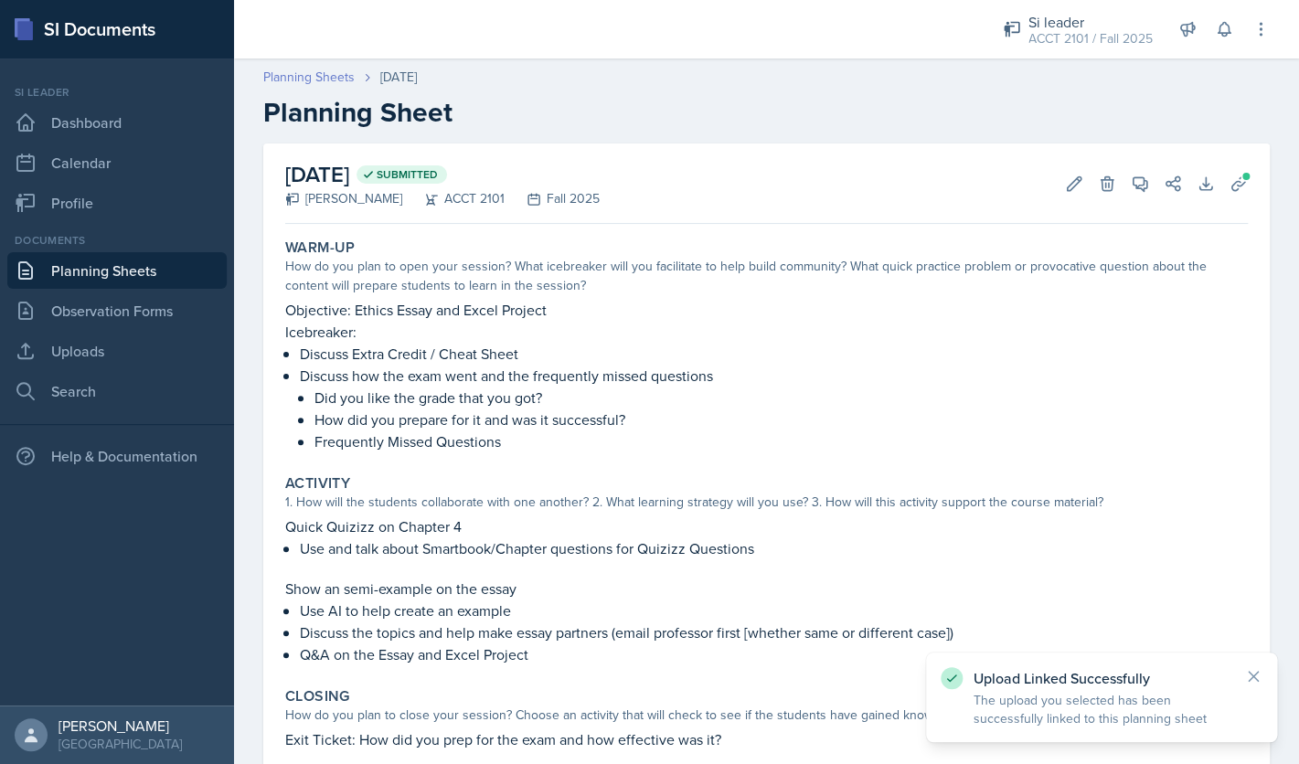
click at [307, 79] on link "Planning Sheets" at bounding box center [308, 77] width 91 height 19
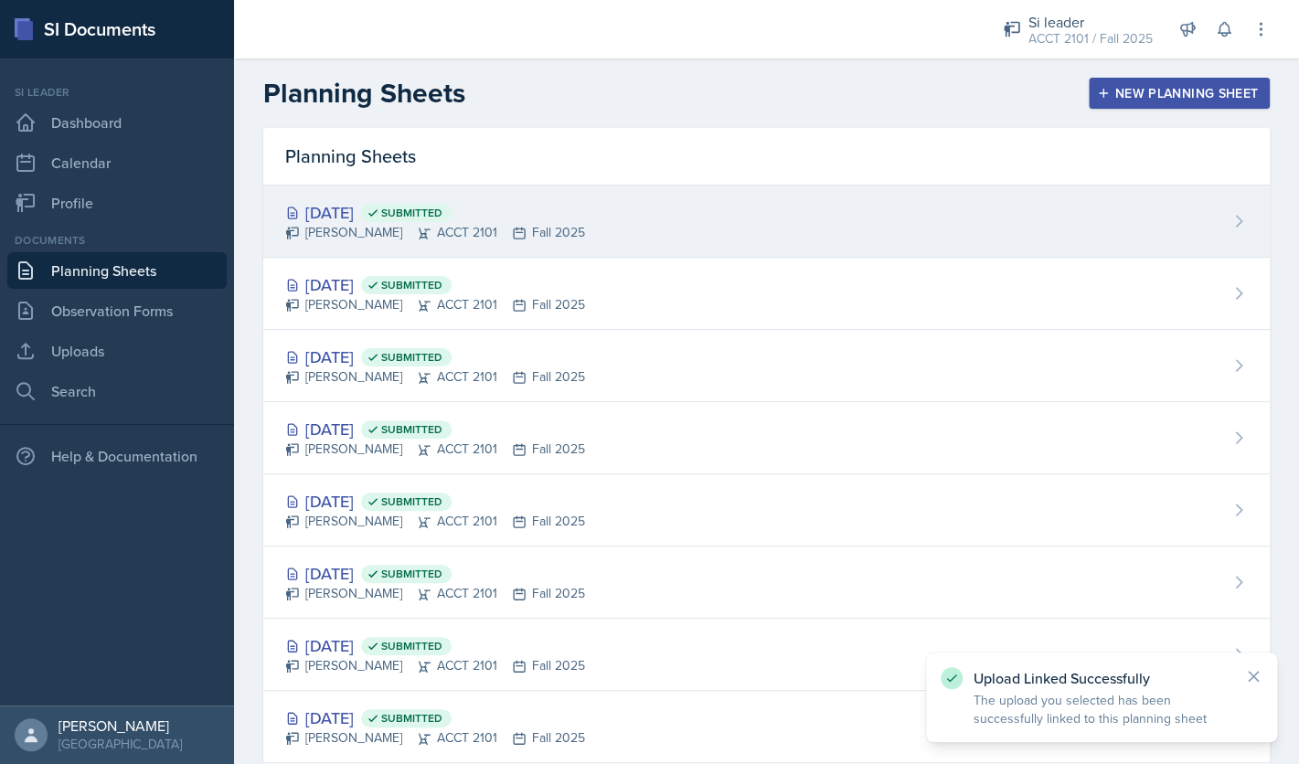
click at [601, 230] on div "[DATE] Submitted [PERSON_NAME] ACCT 2101 Fall 2025" at bounding box center [766, 222] width 1007 height 72
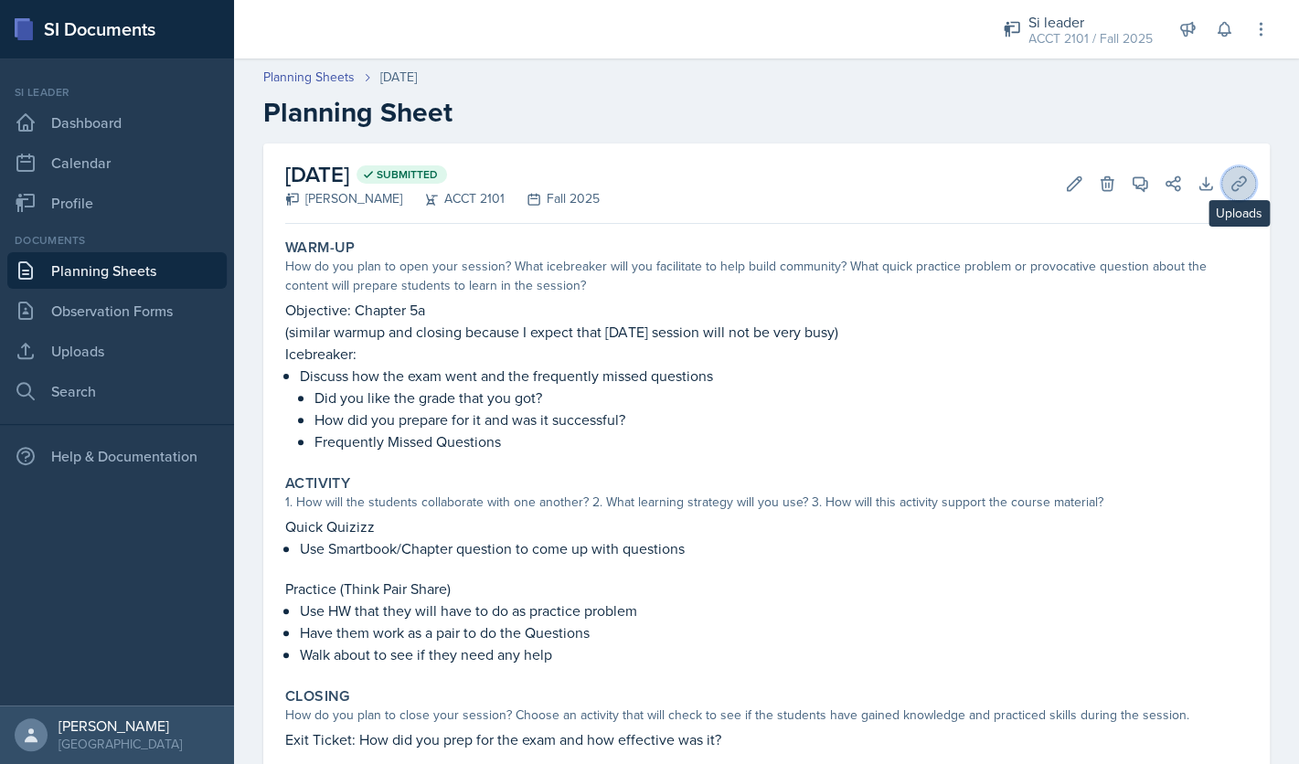
click at [1238, 190] on icon at bounding box center [1239, 184] width 18 height 18
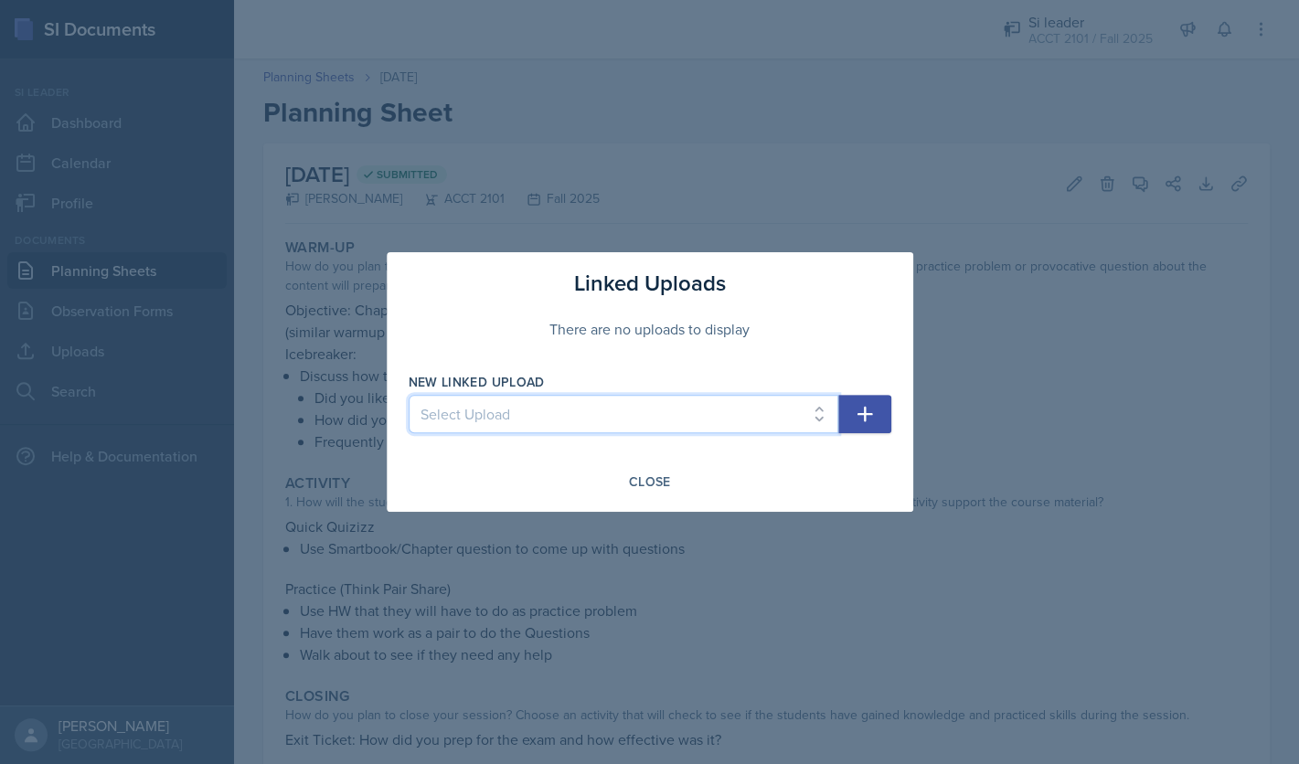
select select "e9e000ad-bd10-4f10-a6df-8af77e95ee85"
click option "SI ACCT 10-1" at bounding box center [0, 0] width 0 height 0
click at [867, 411] on icon "button" at bounding box center [865, 414] width 22 height 22
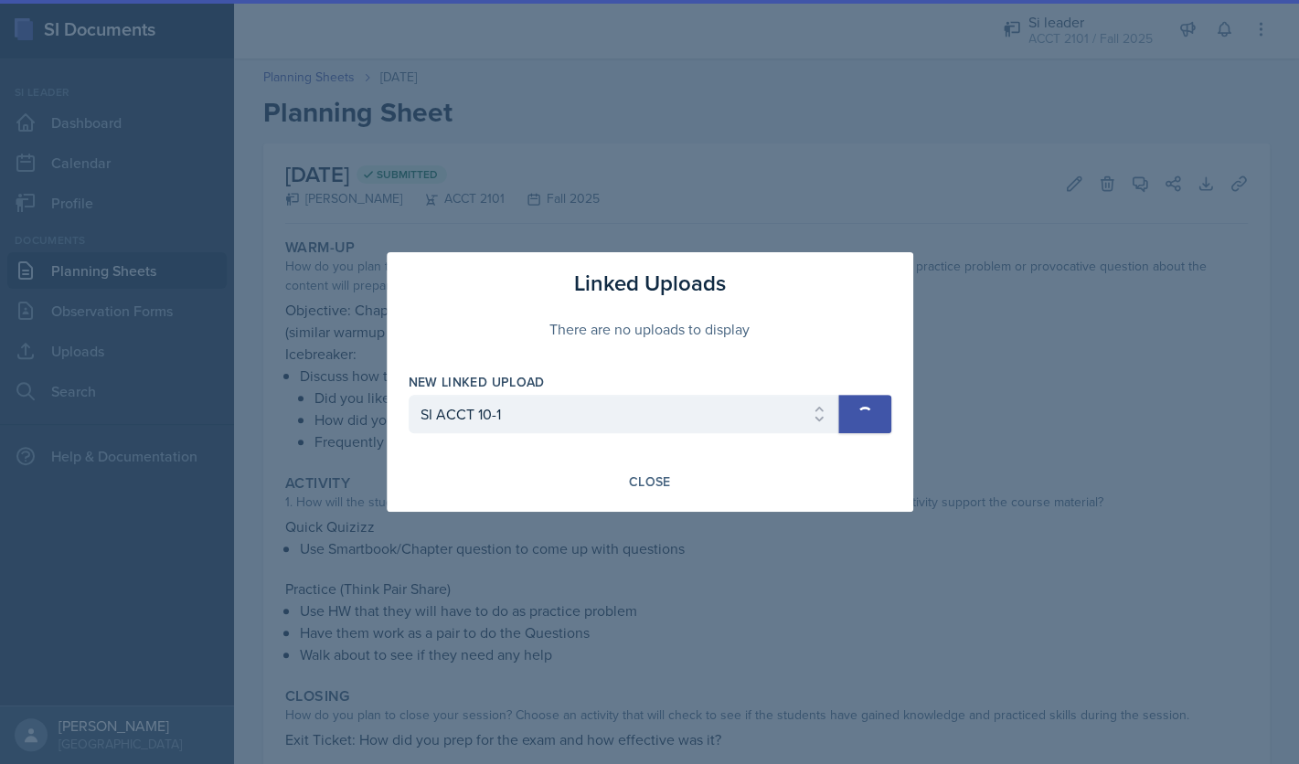
select select
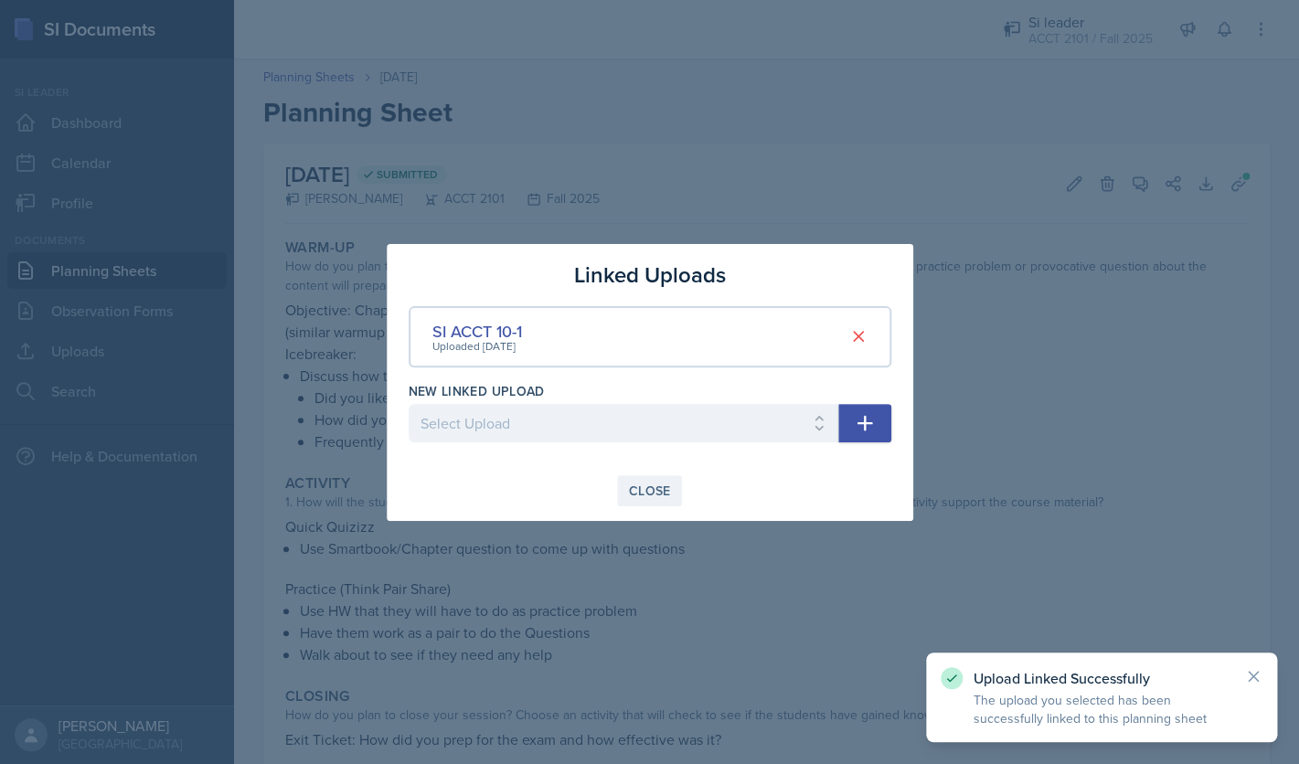
click at [657, 486] on div "Close" at bounding box center [650, 491] width 42 height 15
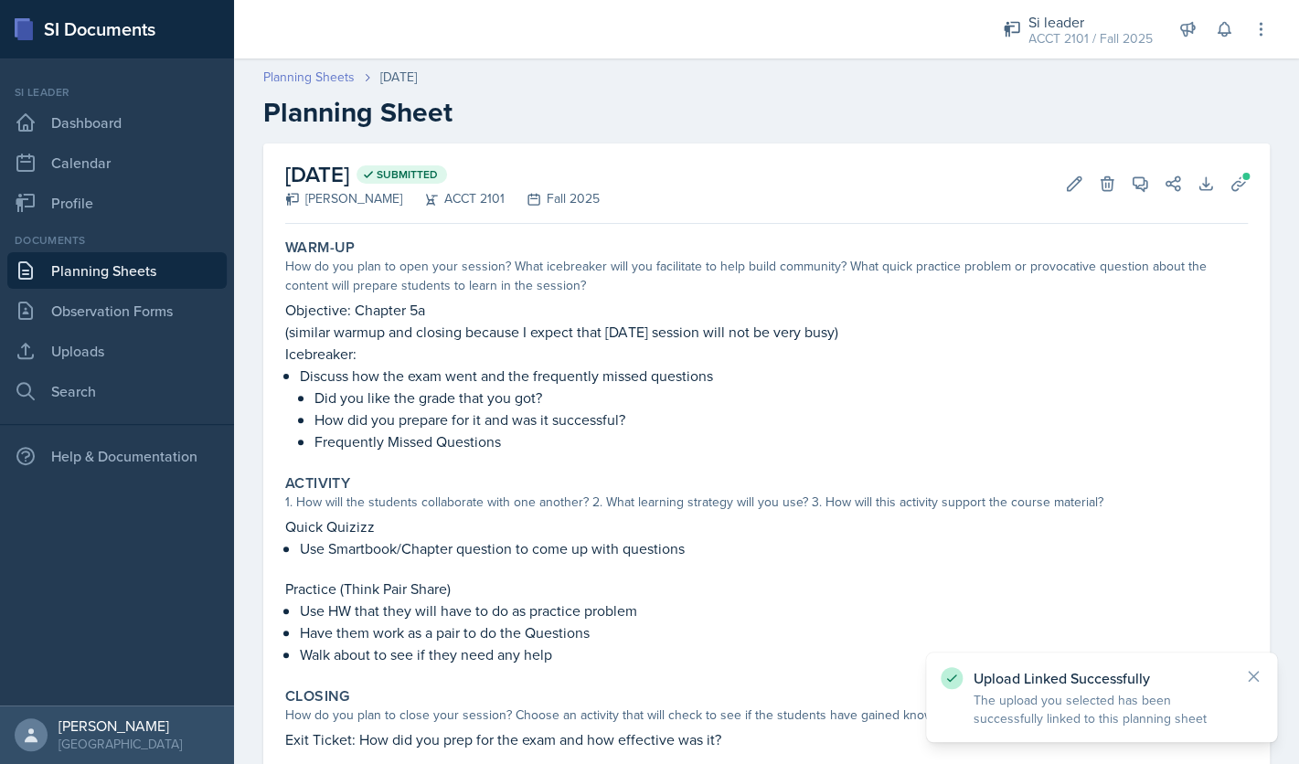
click at [317, 79] on link "Planning Sheets" at bounding box center [308, 77] width 91 height 19
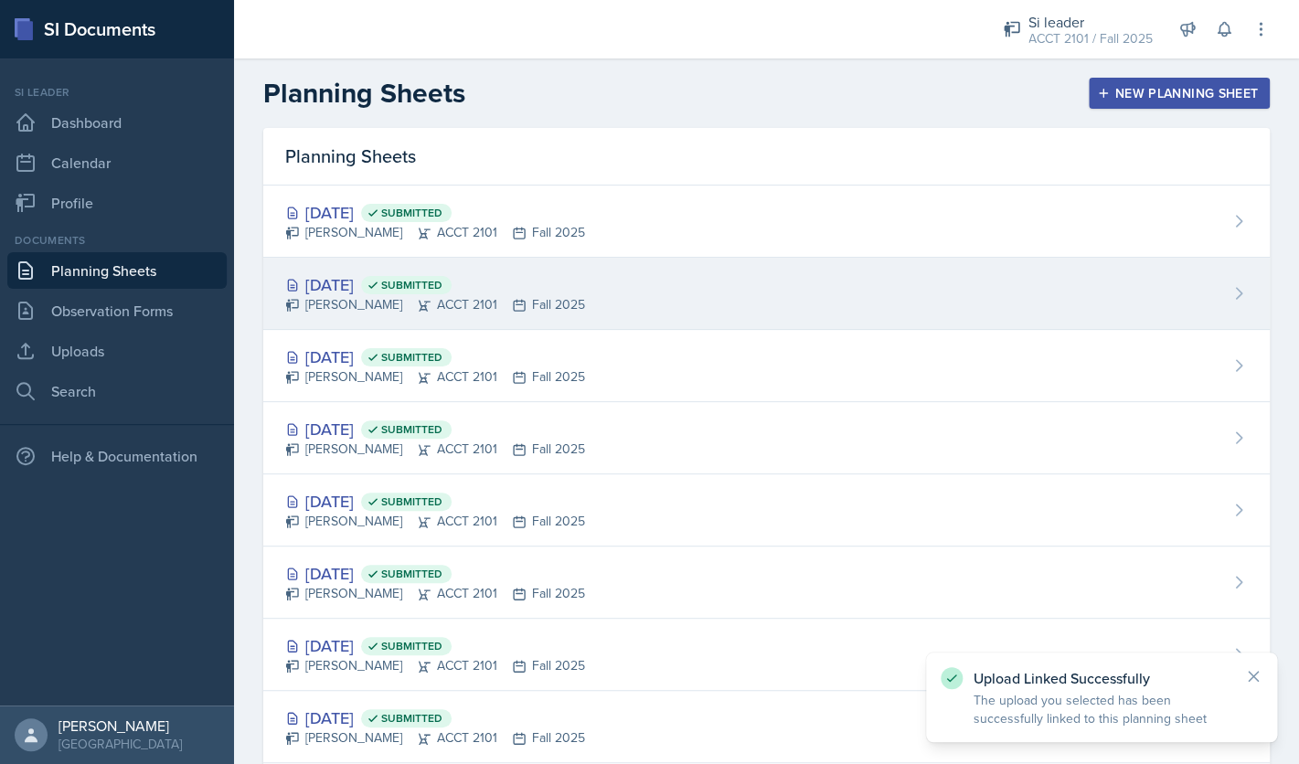
click at [369, 292] on div "[DATE] Submitted" at bounding box center [435, 284] width 300 height 25
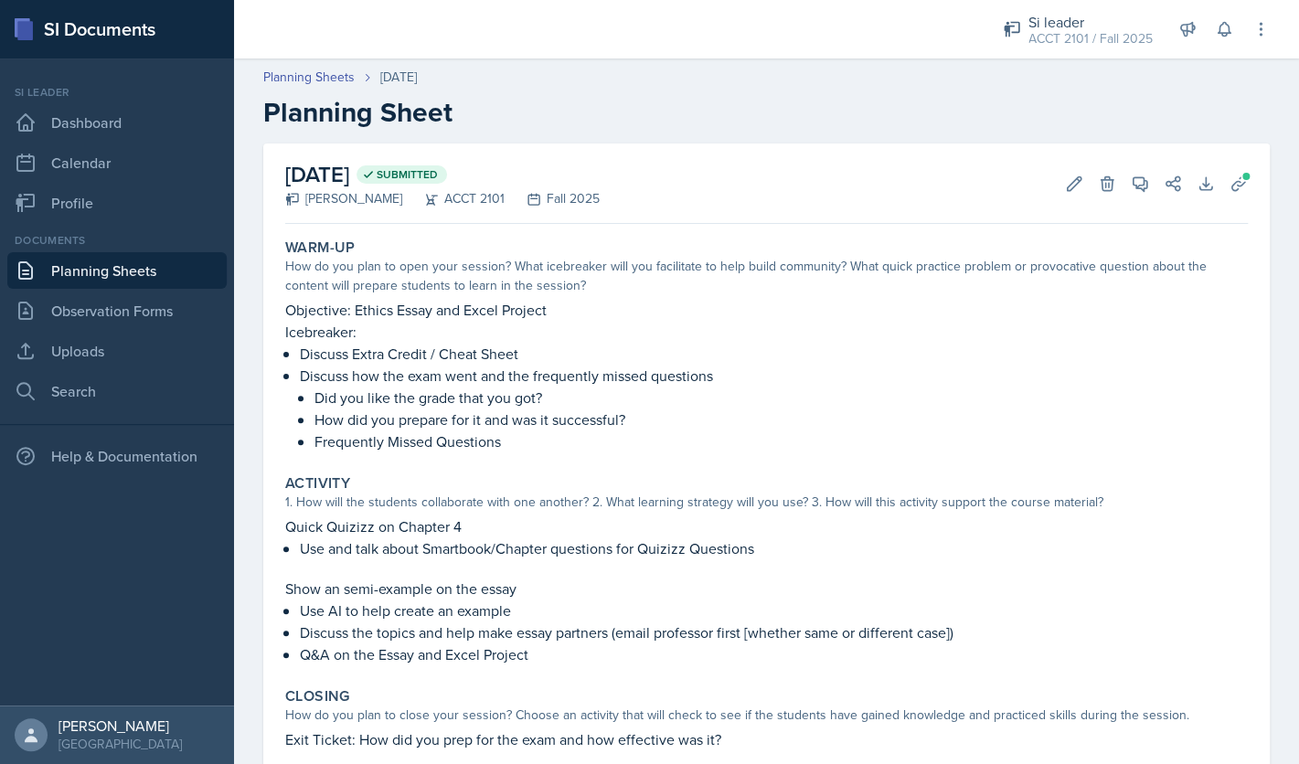
scroll to position [144, 0]
